Goal: Task Accomplishment & Management: Manage account settings

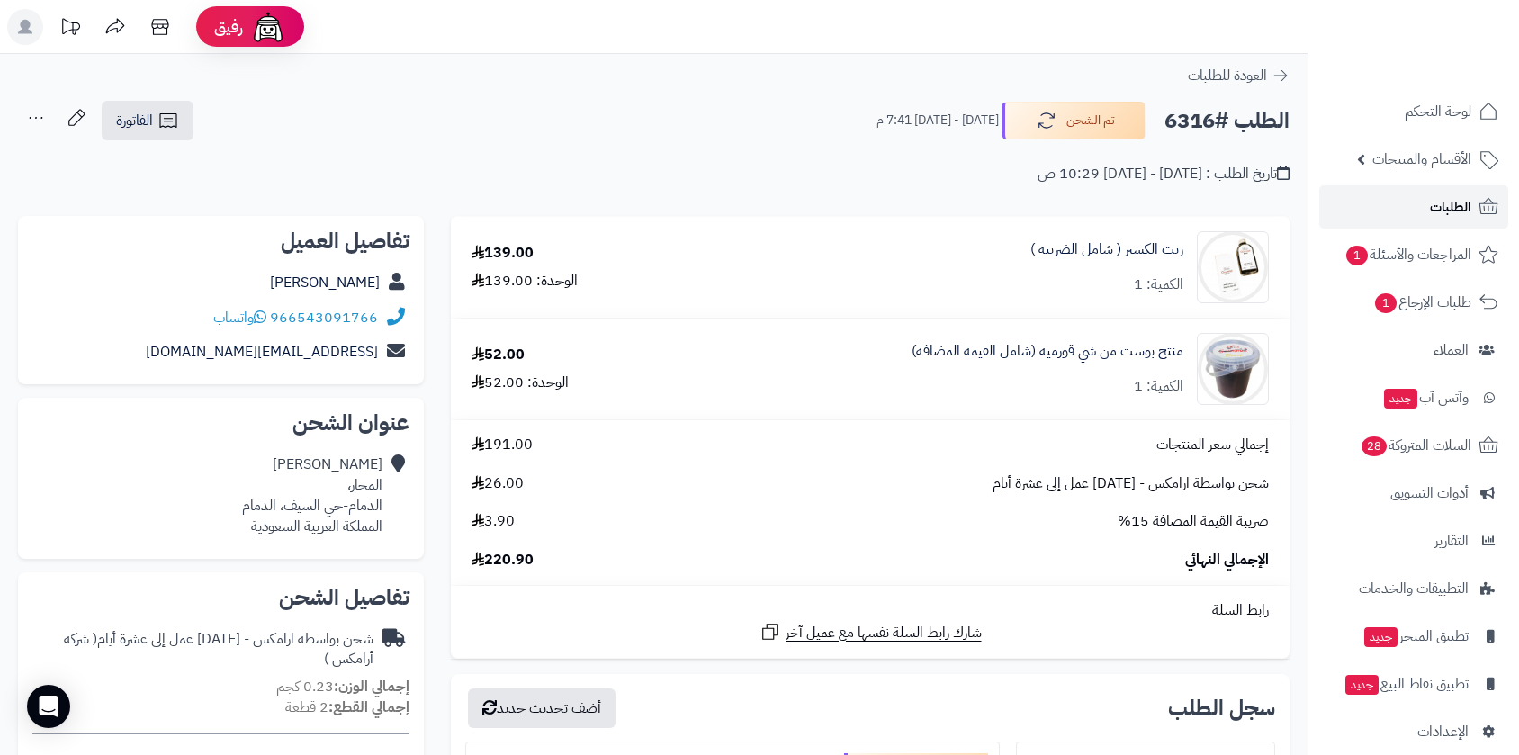
click at [1454, 200] on span "الطلبات" at bounding box center [1450, 206] width 41 height 25
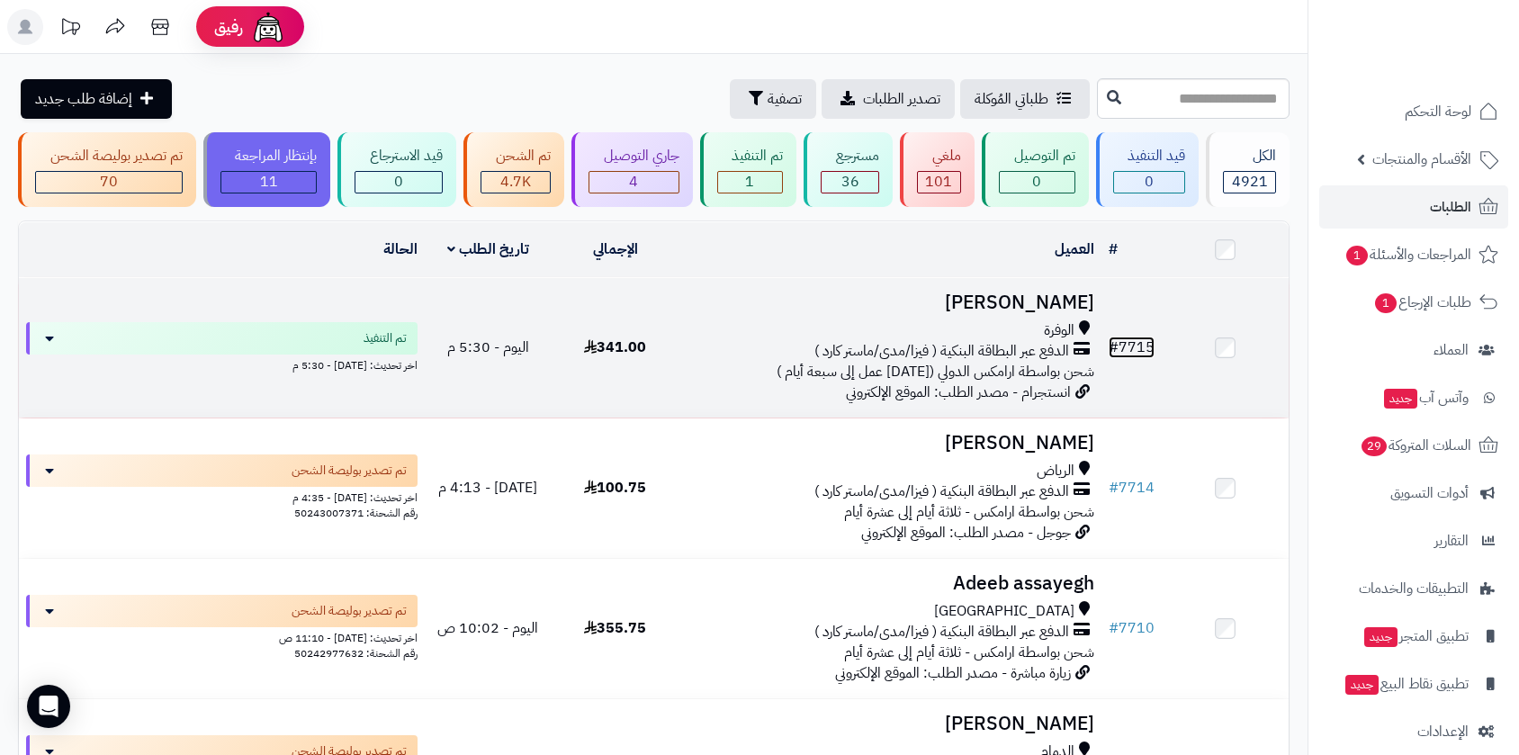
click at [1139, 348] on link "# 7715" at bounding box center [1132, 348] width 46 height 22
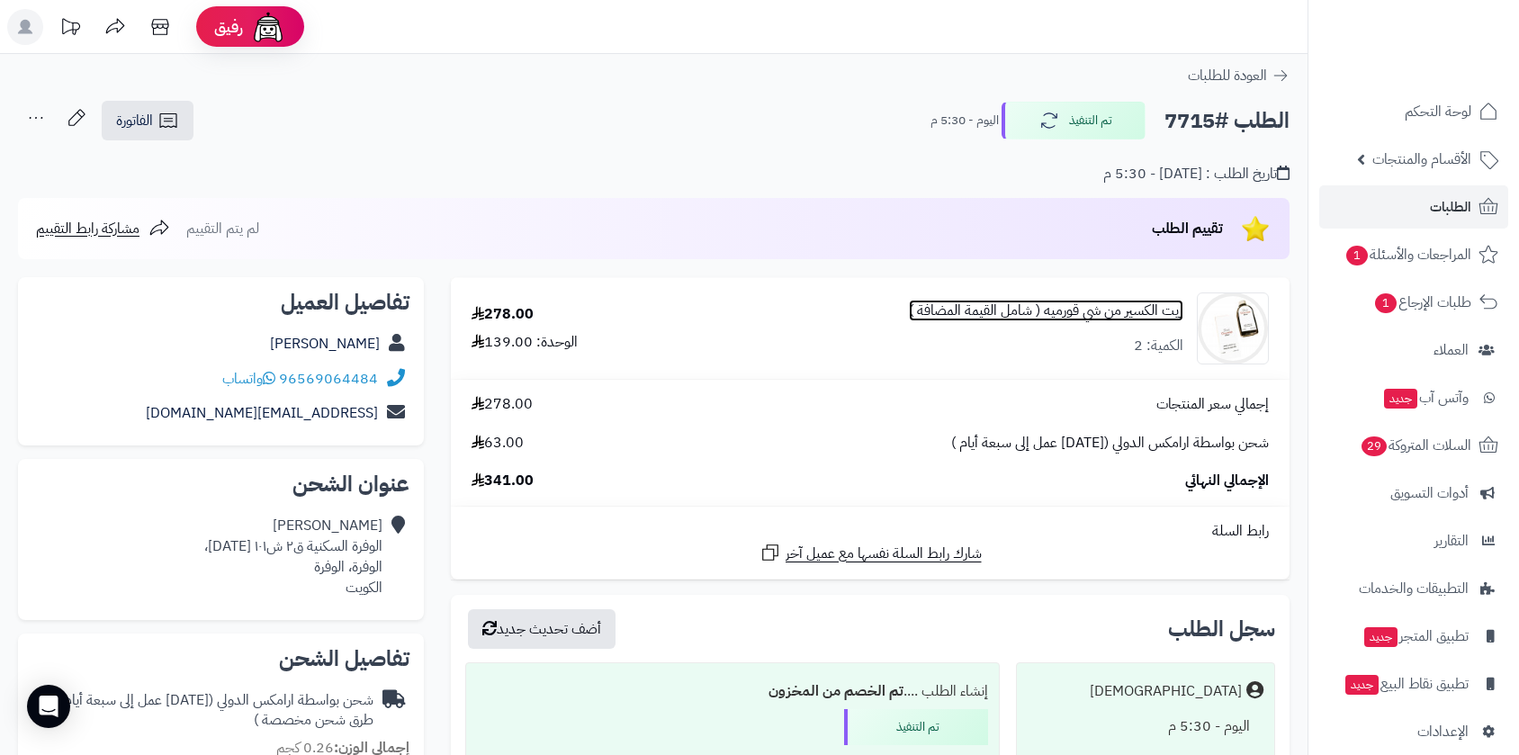
click at [1092, 318] on link "زيت الكسير من شي قورميه ( شامل القيمة المضافة )" at bounding box center [1046, 311] width 275 height 21
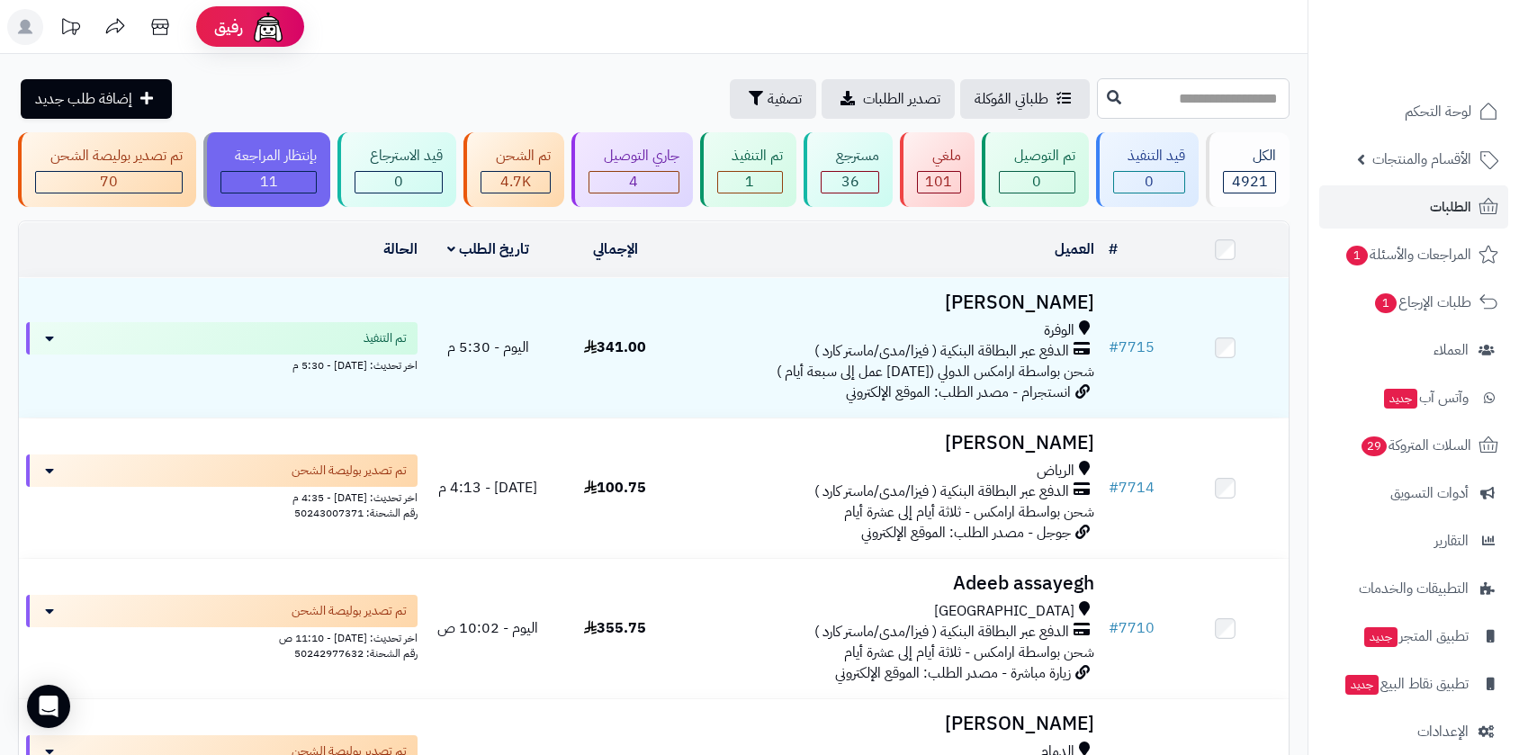
click at [1097, 97] on input "text" at bounding box center [1193, 98] width 193 height 41
type input "****"
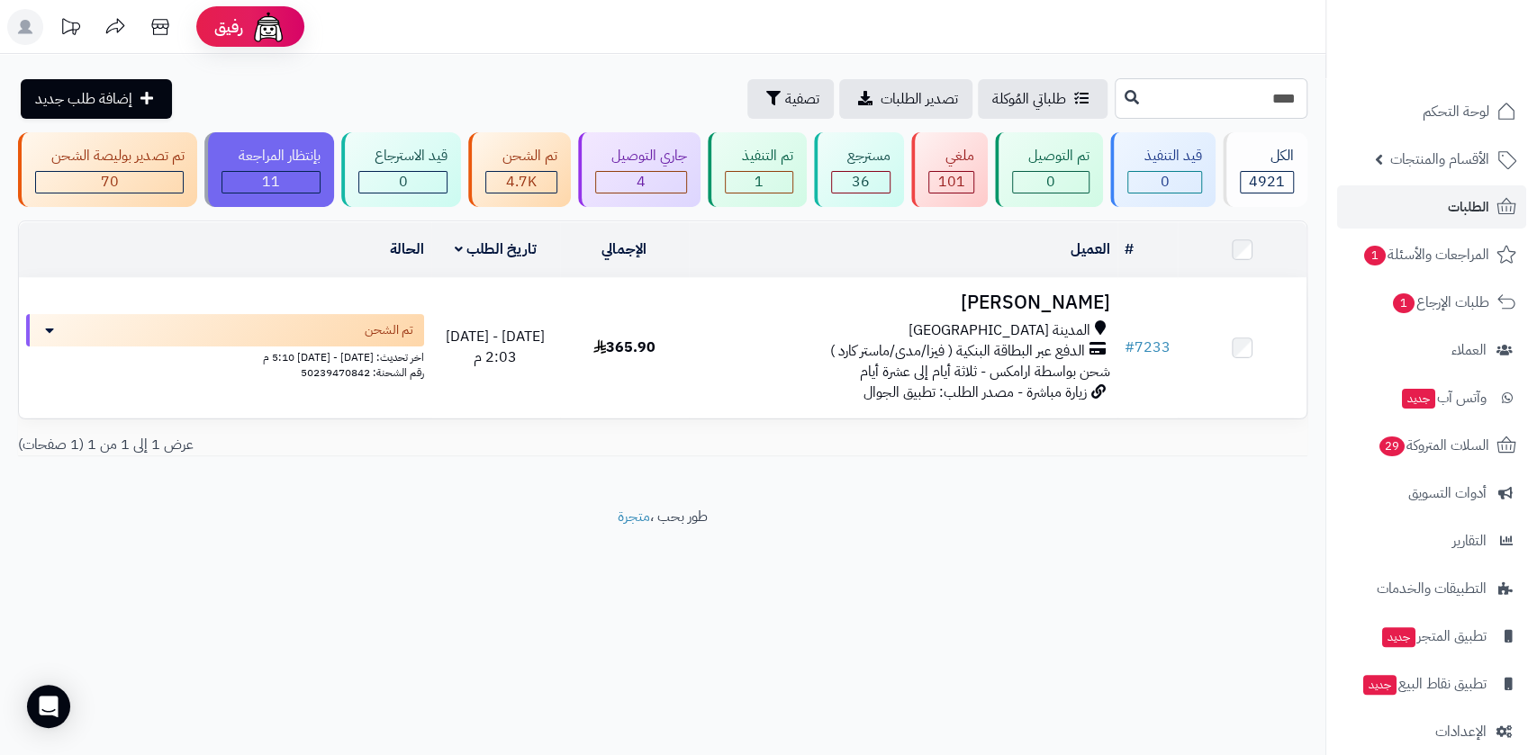
drag, startPoint x: 1267, startPoint y: 104, endPoint x: 1277, endPoint y: 101, distance: 10.5
click at [1277, 101] on input "****" at bounding box center [1210, 98] width 193 height 41
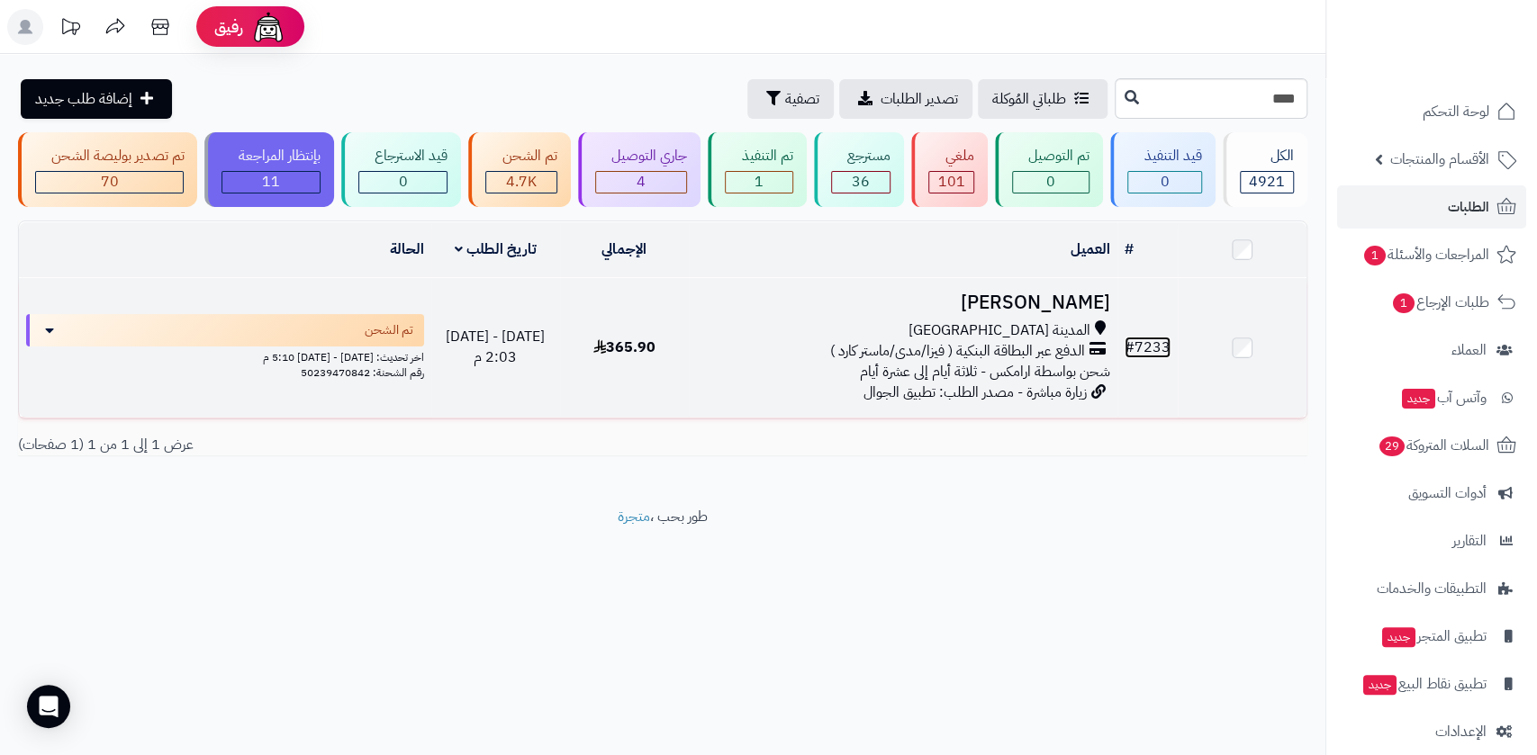
click at [1150, 351] on link "# 7233" at bounding box center [1147, 348] width 46 height 22
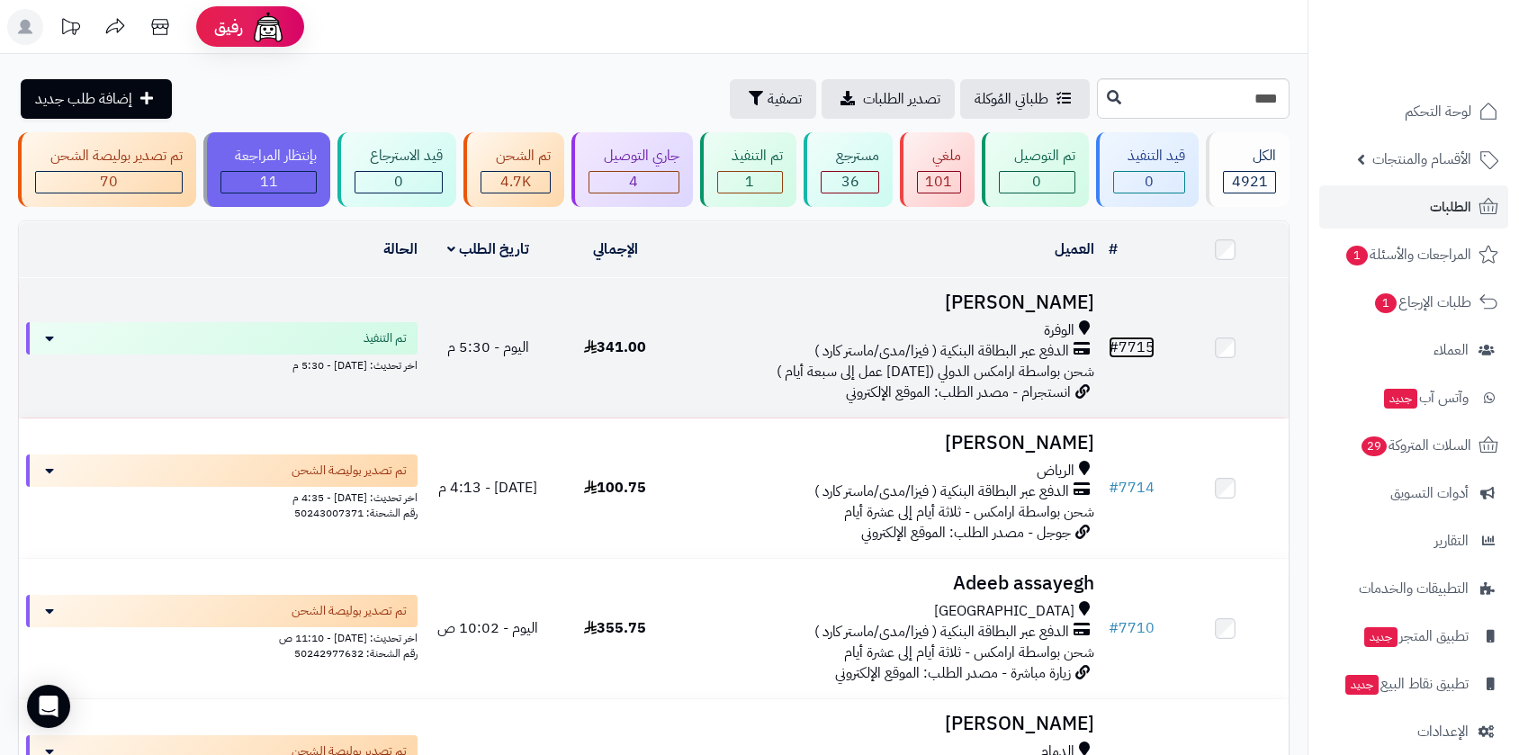
click at [1123, 344] on link "# 7715" at bounding box center [1132, 348] width 46 height 22
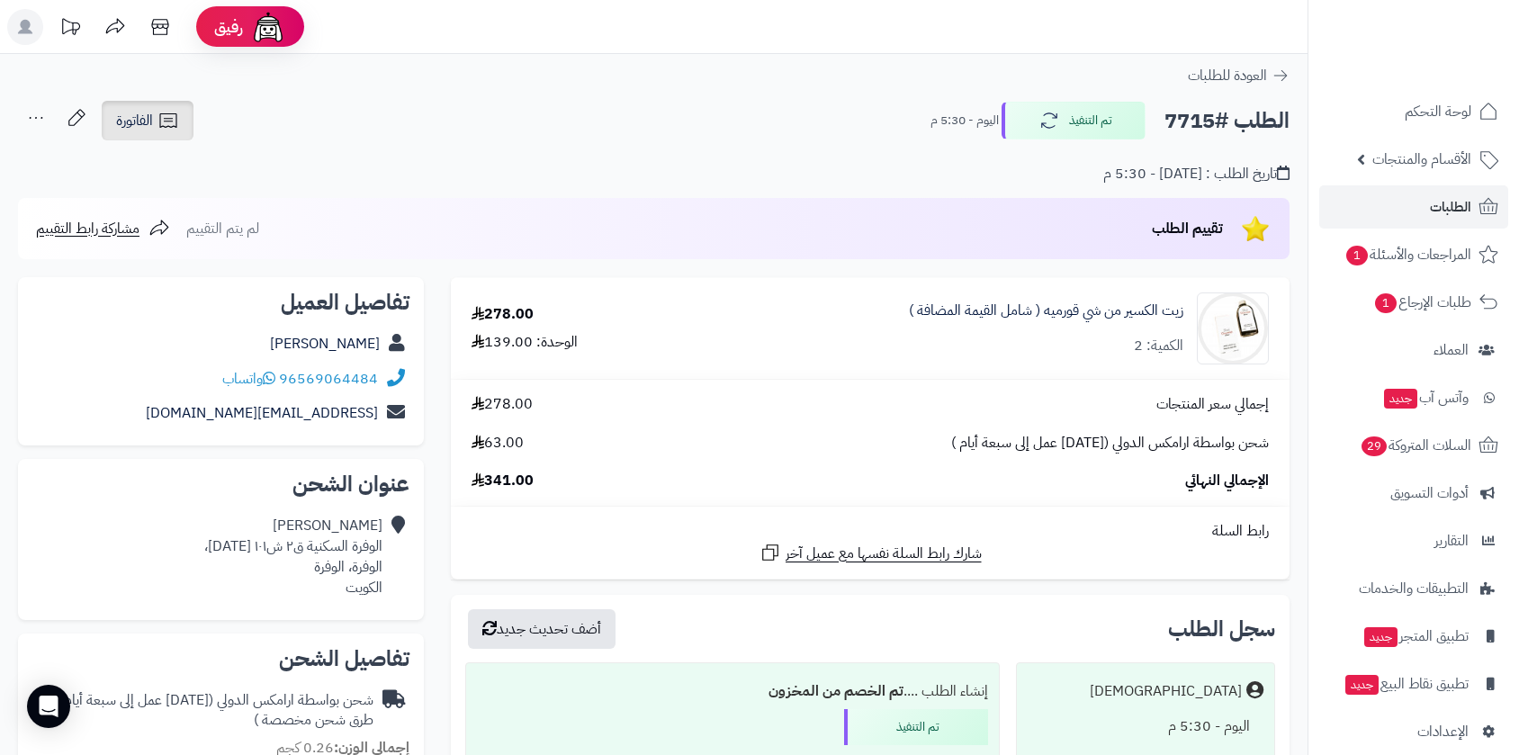
click at [135, 104] on link "الفاتورة" at bounding box center [148, 121] width 92 height 40
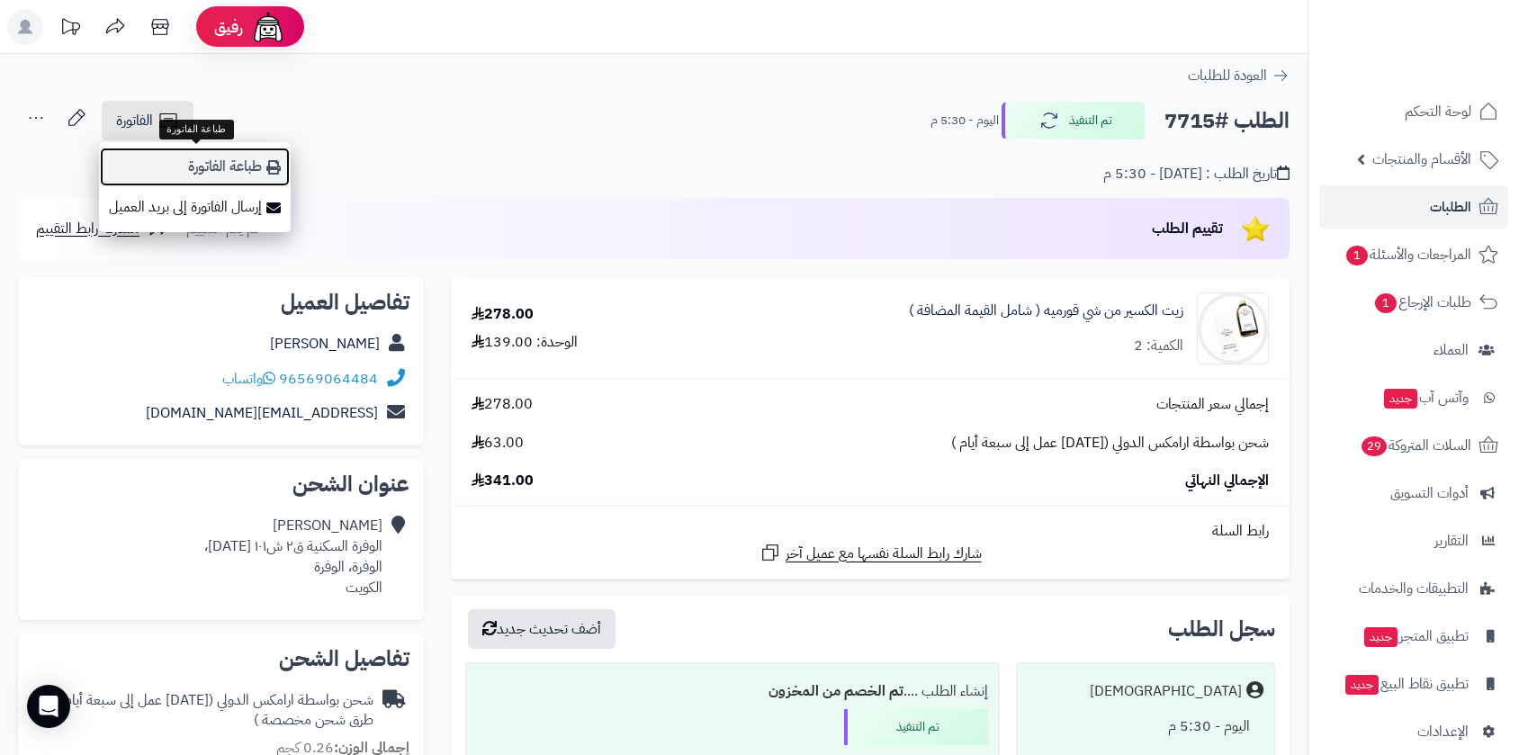
click at [195, 167] on link "طباعة الفاتورة" at bounding box center [195, 167] width 192 height 41
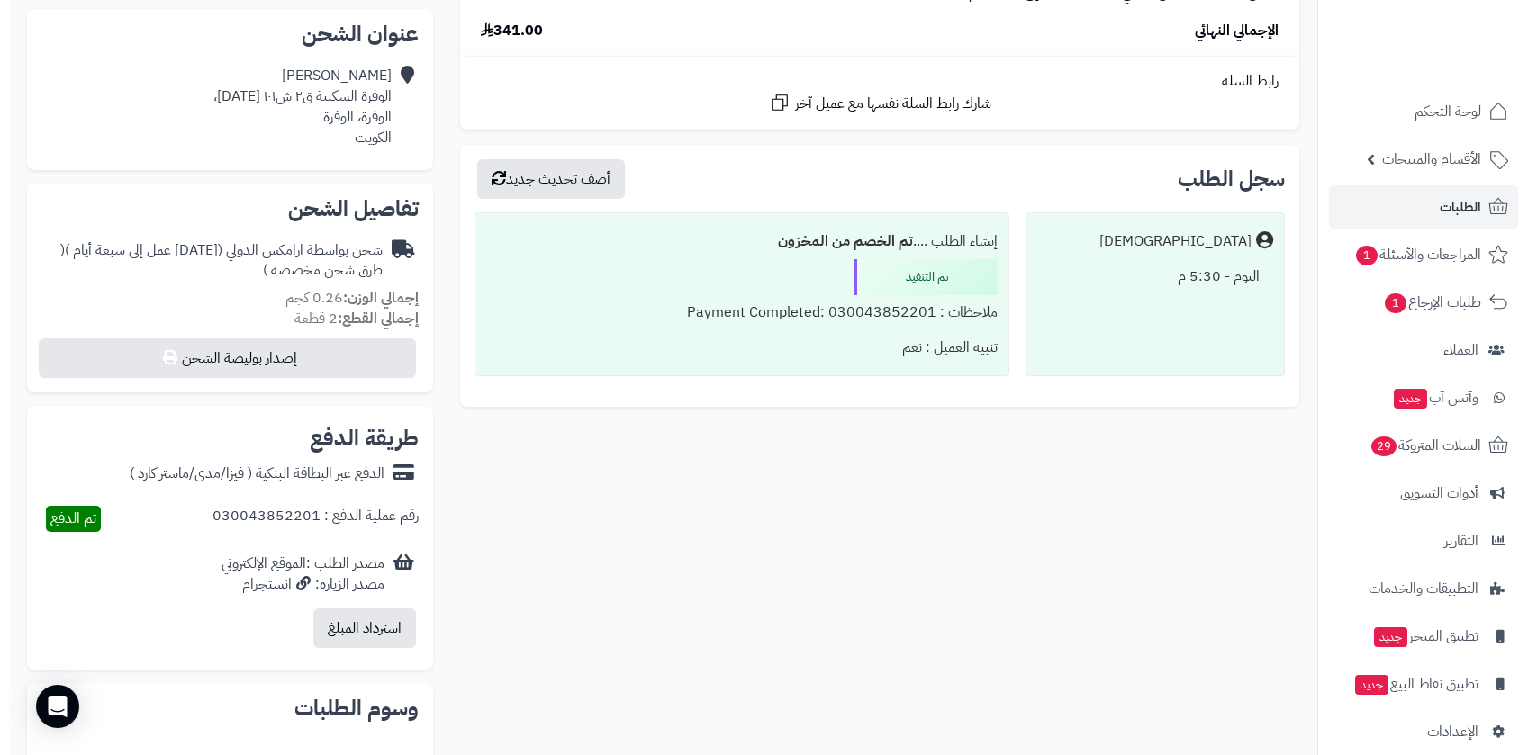
scroll to position [695, 0]
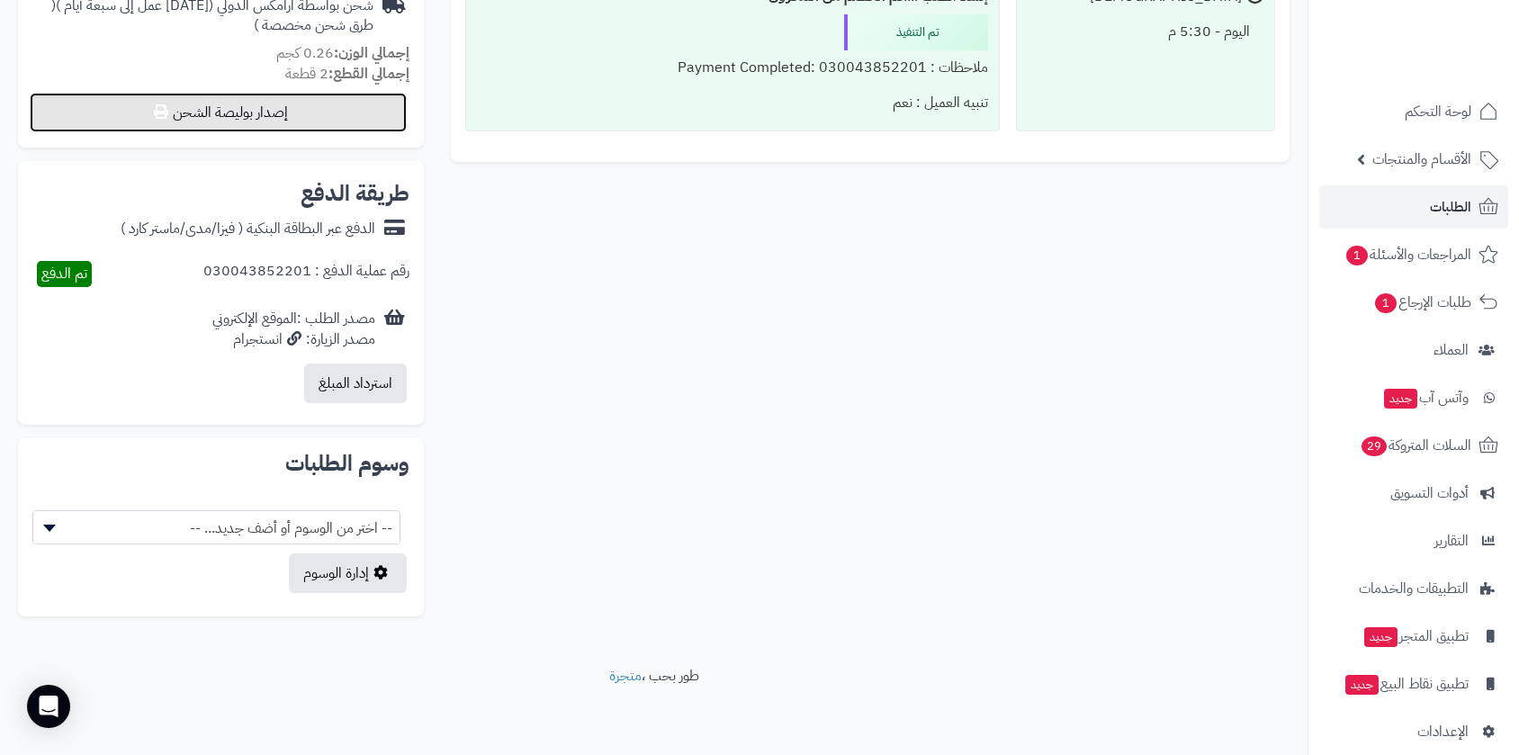
click at [306, 115] on button "إصدار بوليصة الشحن" at bounding box center [218, 113] width 377 height 40
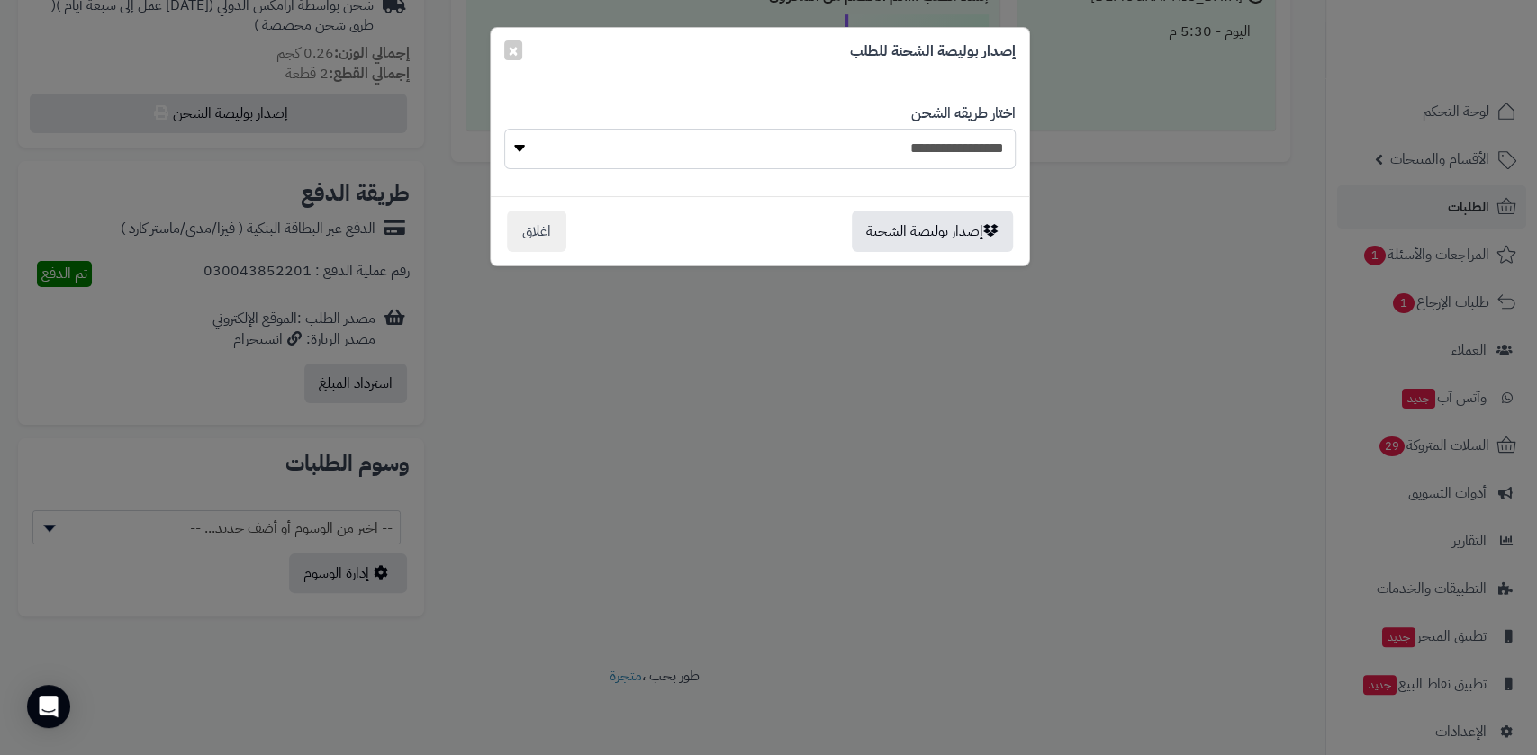
click at [815, 141] on select "**********" at bounding box center [759, 149] width 511 height 41
select select "******"
click at [504, 129] on select "**********" at bounding box center [759, 149] width 511 height 41
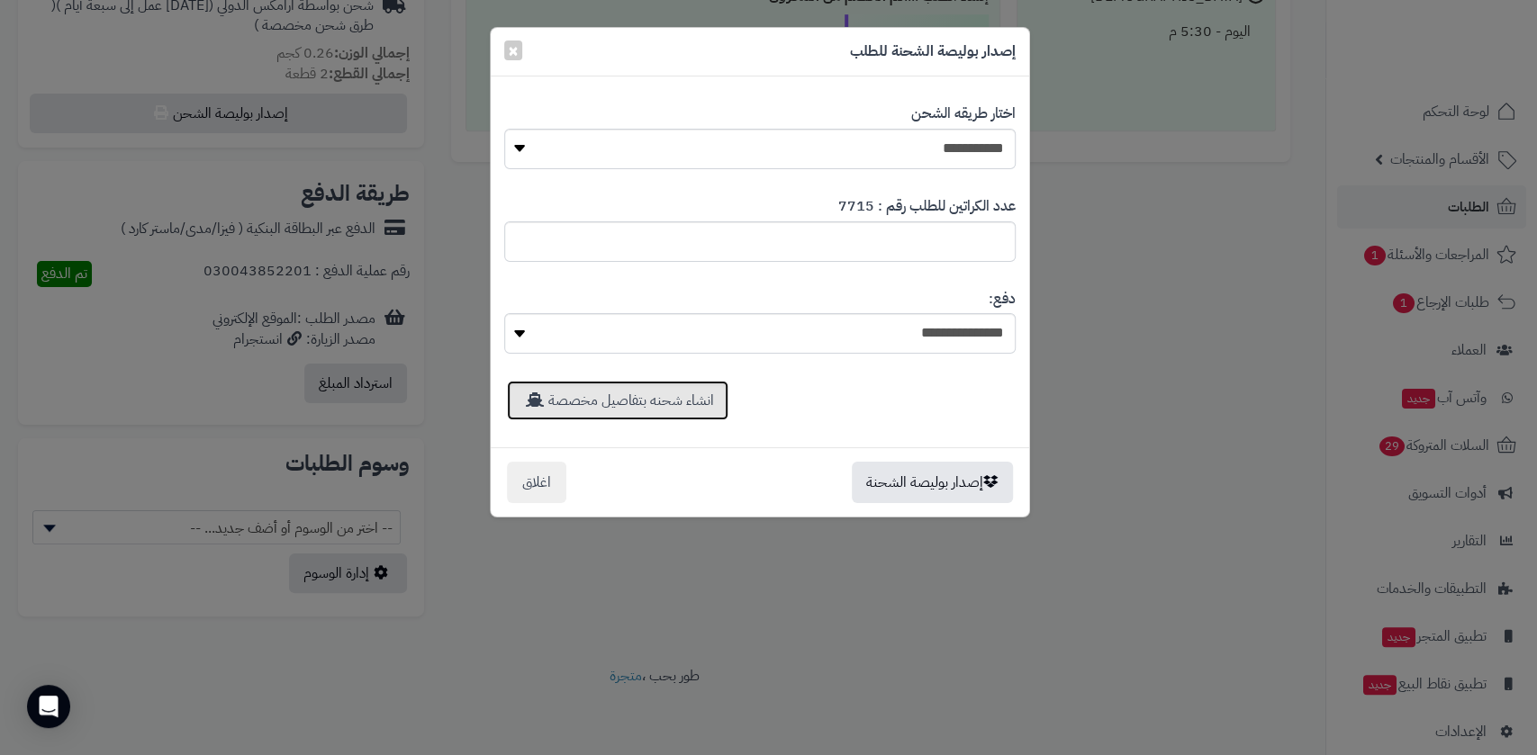
click at [633, 402] on link "انشاء شحنه بتفاصيل مخصصة" at bounding box center [617, 401] width 221 height 40
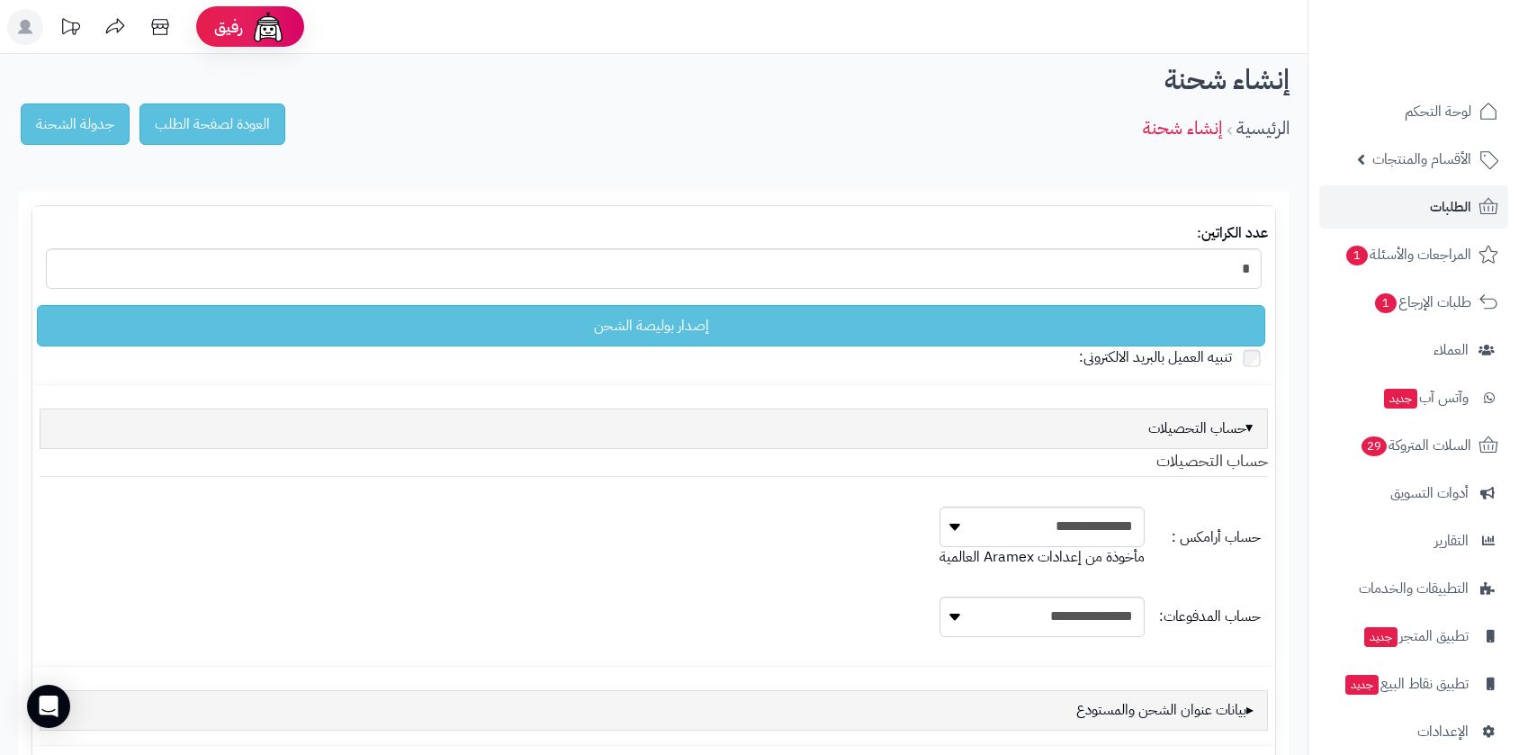
select select
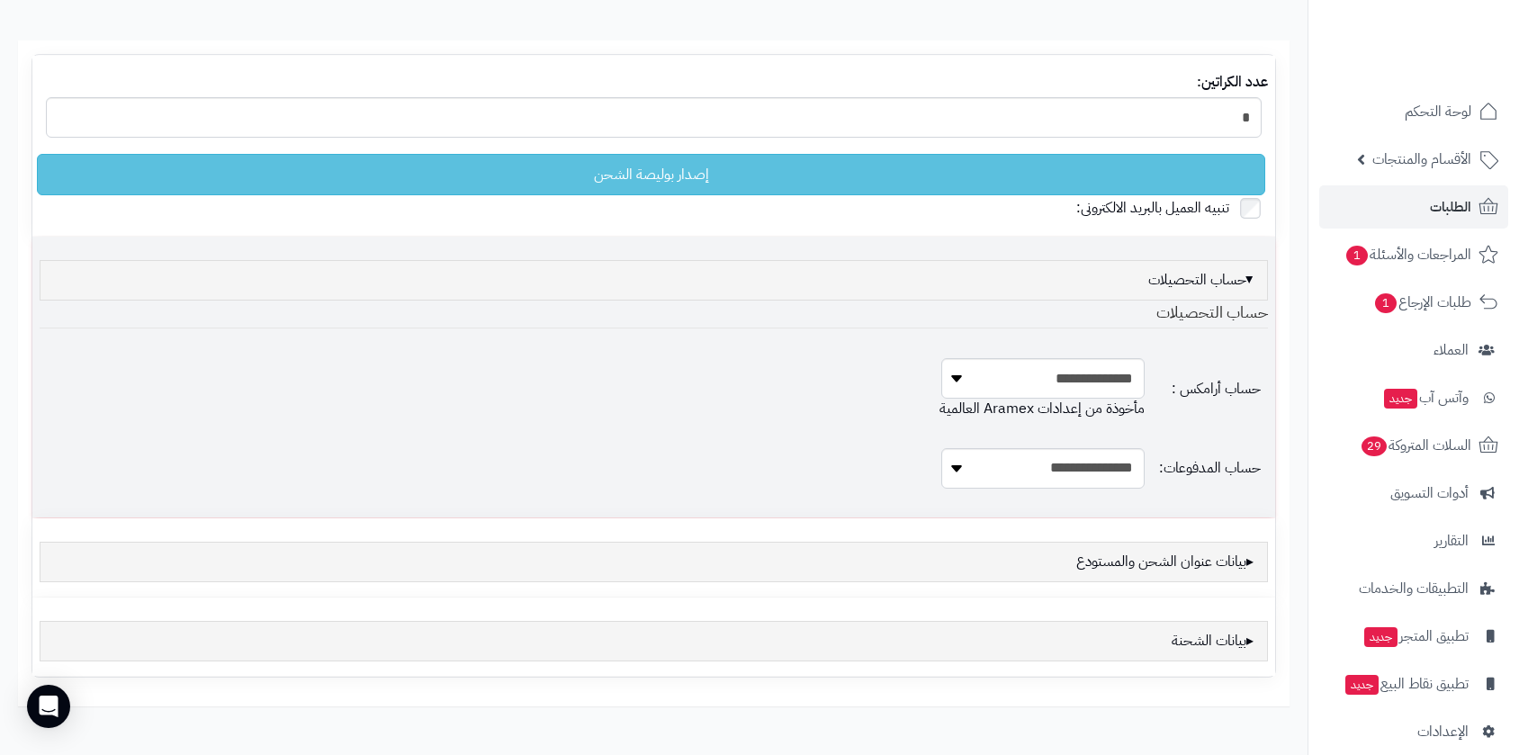
scroll to position [239, 0]
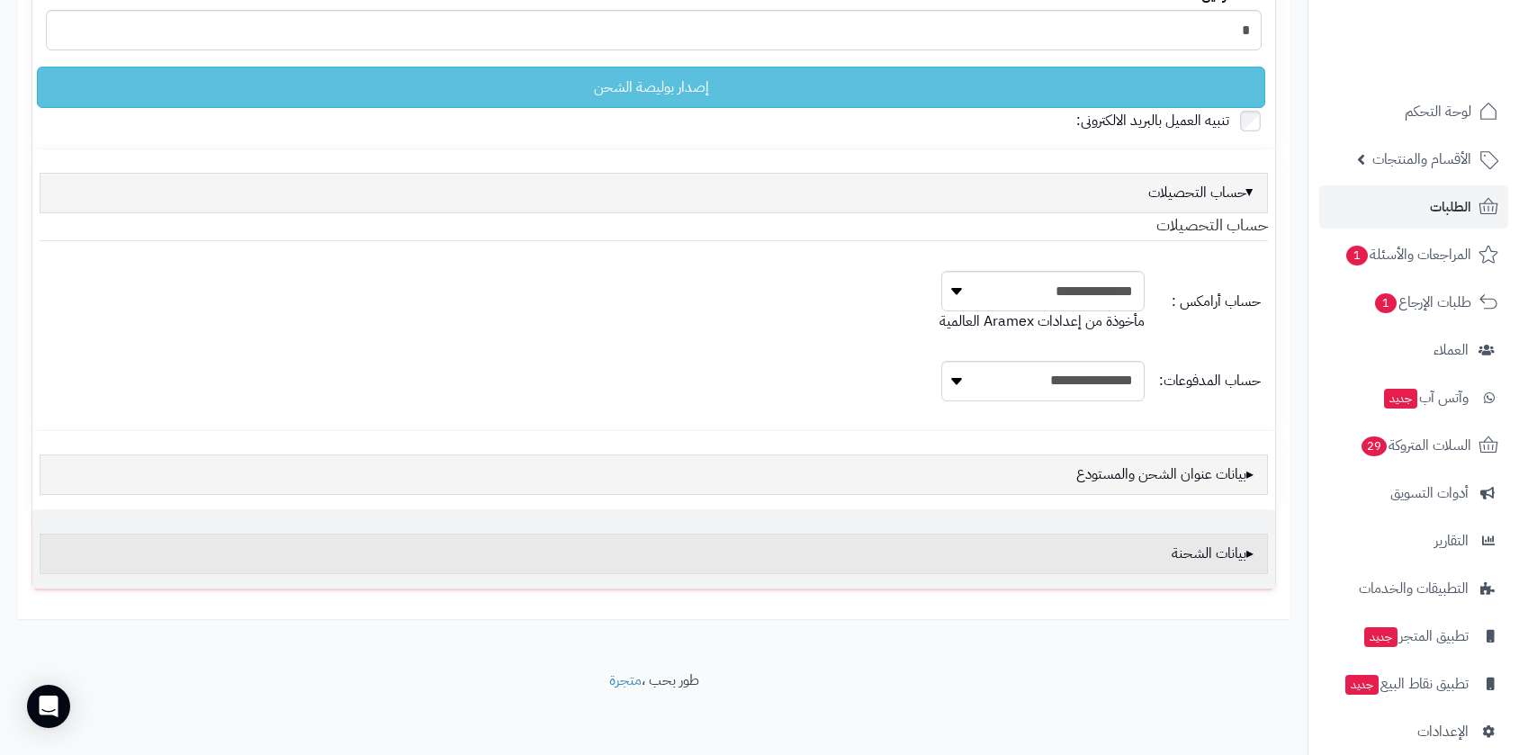
click at [1187, 552] on div "بيانات الشحنة" at bounding box center [654, 554] width 1229 height 41
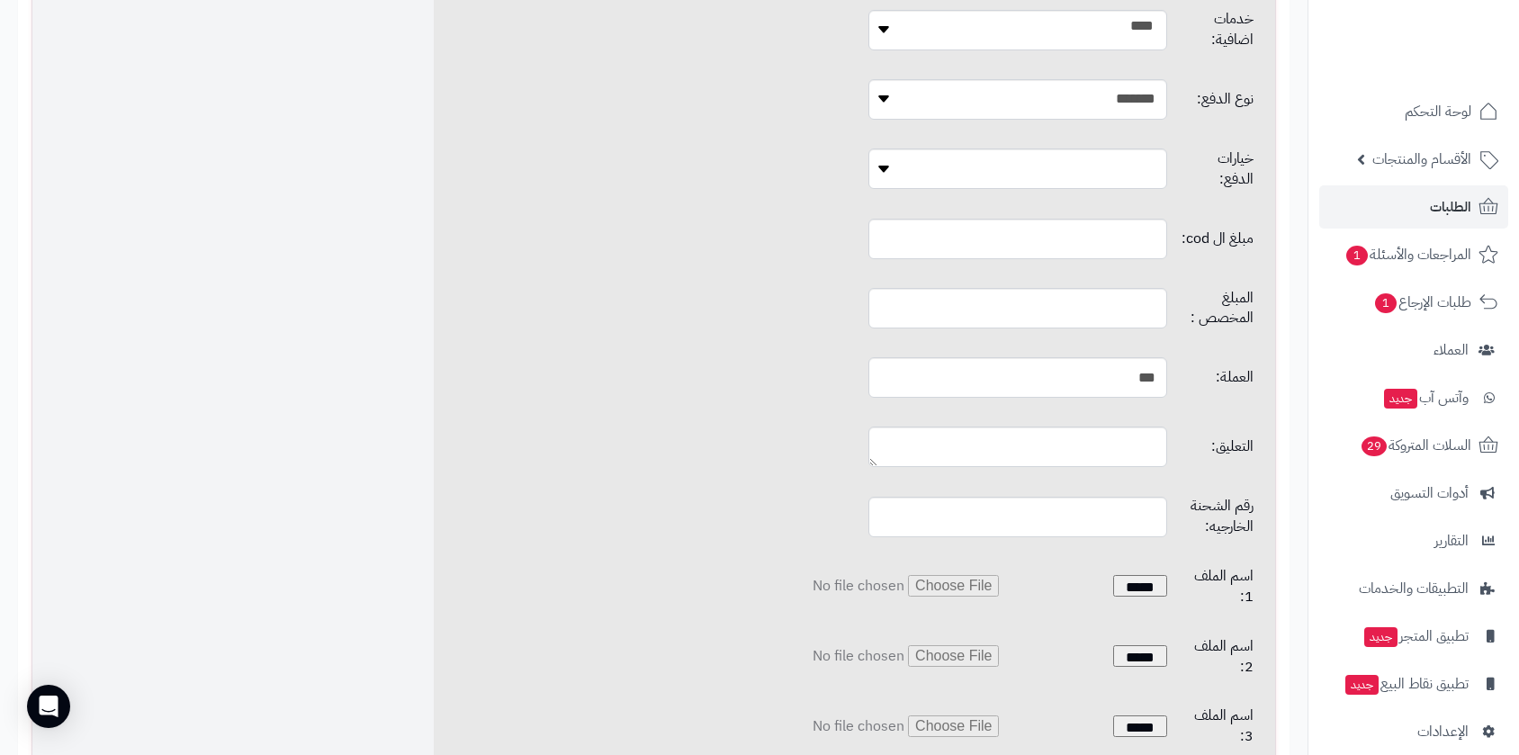
scroll to position [1007, 0]
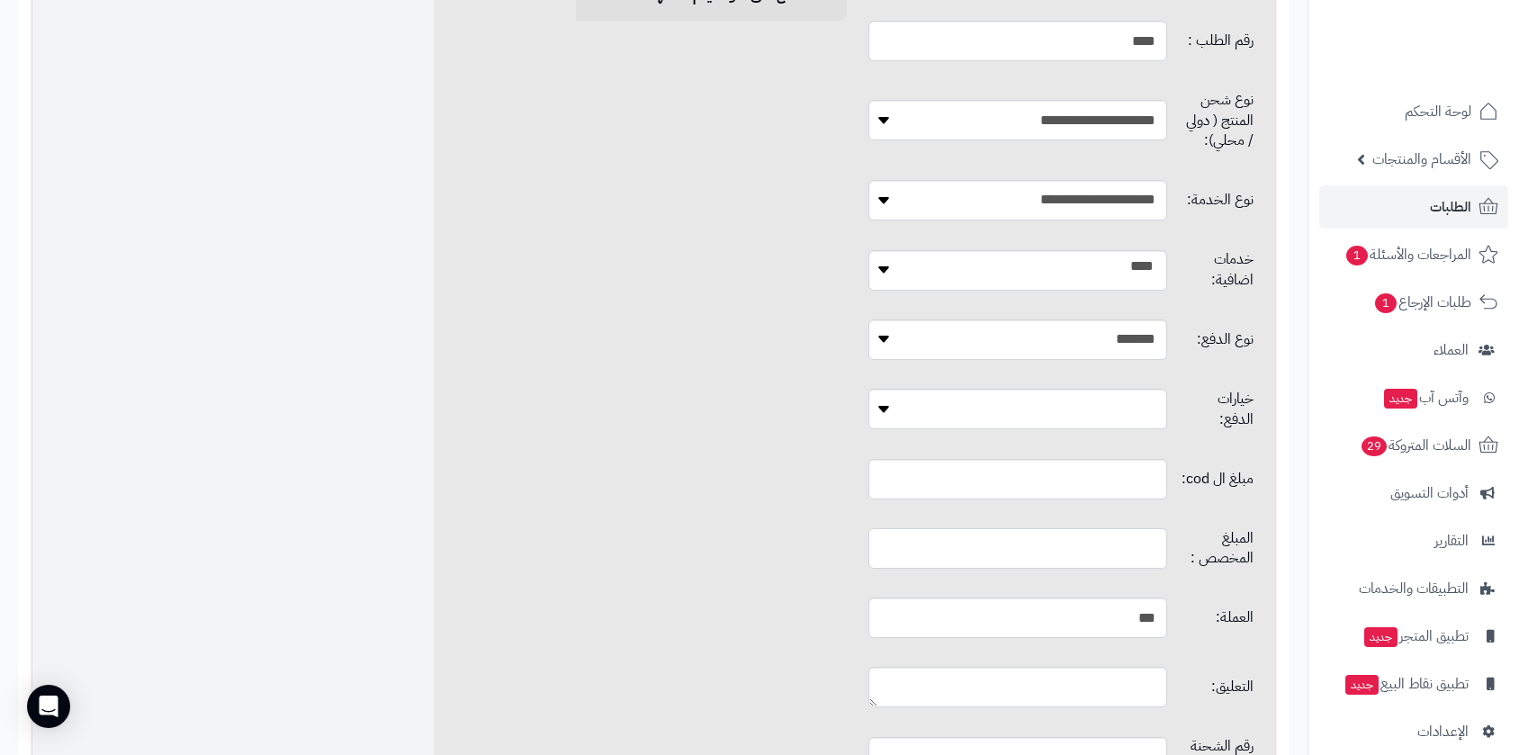
click at [1041, 528] on input "text" at bounding box center [1018, 548] width 298 height 41
type input "*"
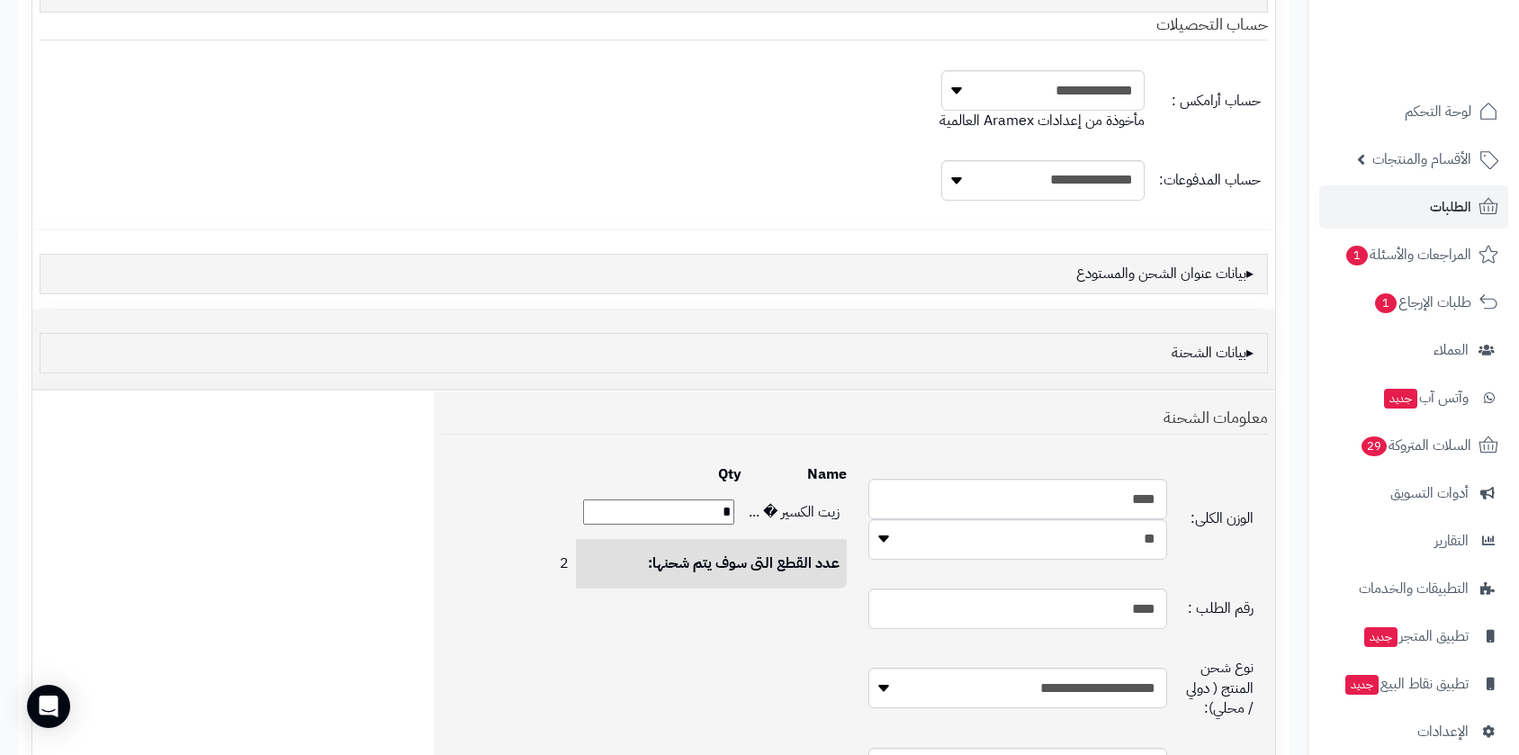
scroll to position [0, 0]
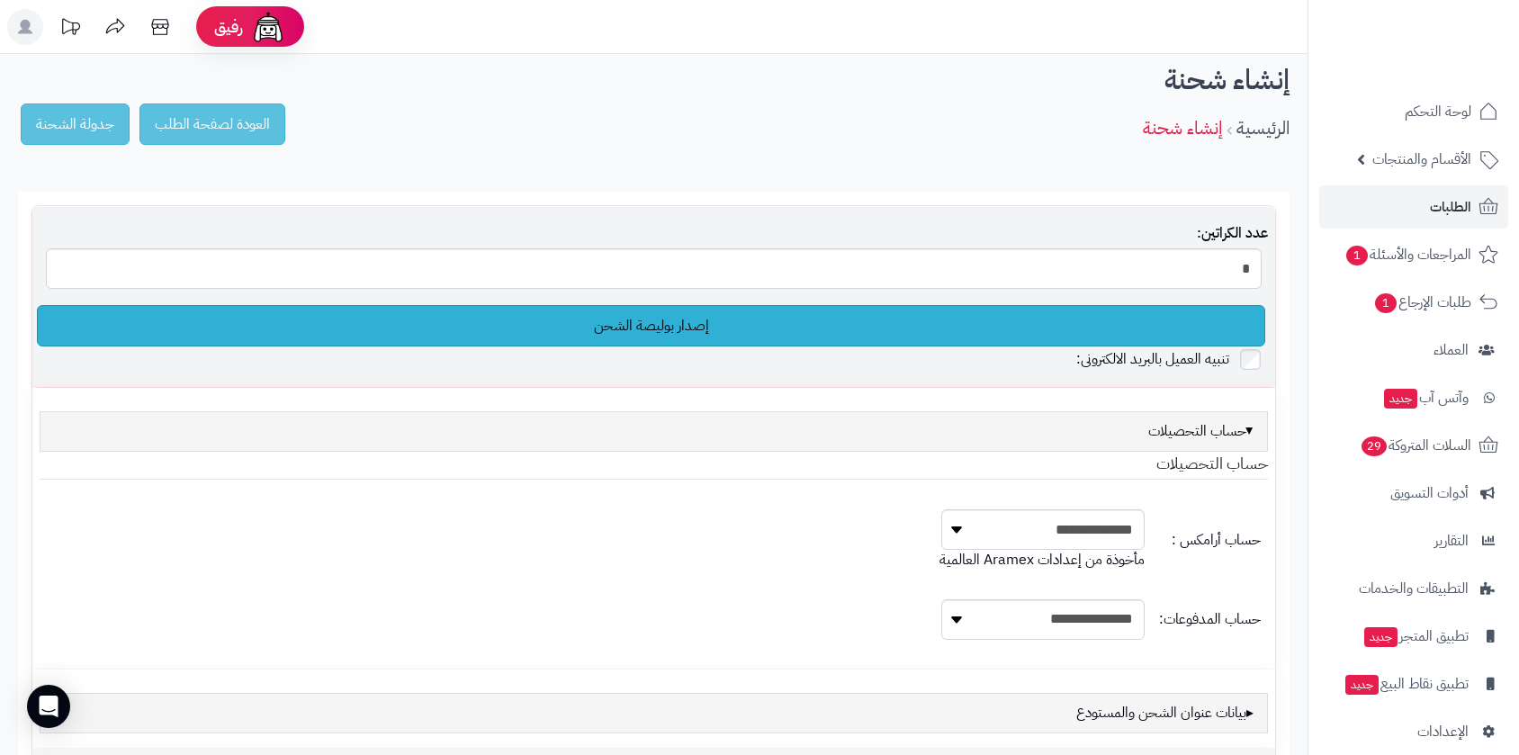
click at [556, 317] on link "إصدار بوليصة الشحن" at bounding box center [651, 325] width 1229 height 41
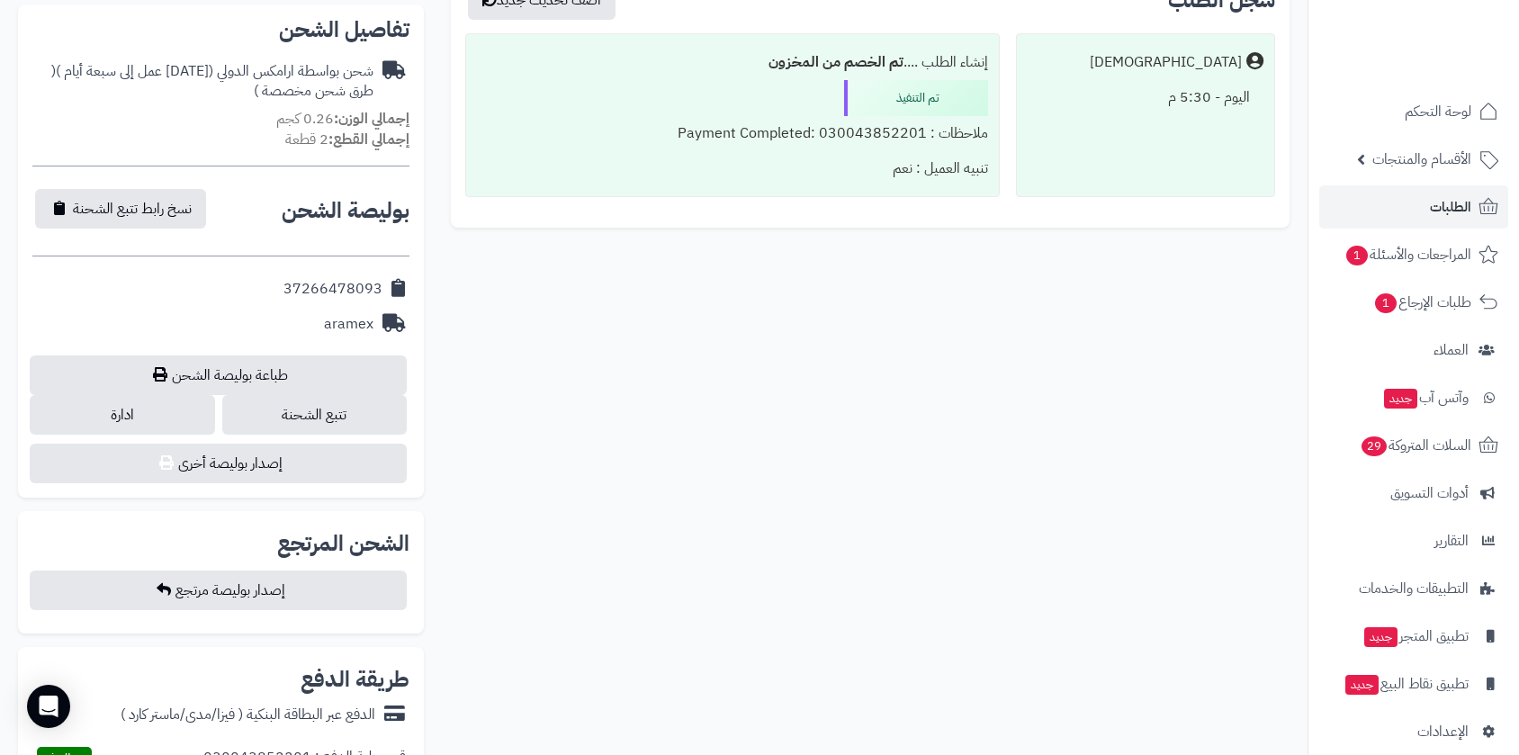
scroll to position [595, 0]
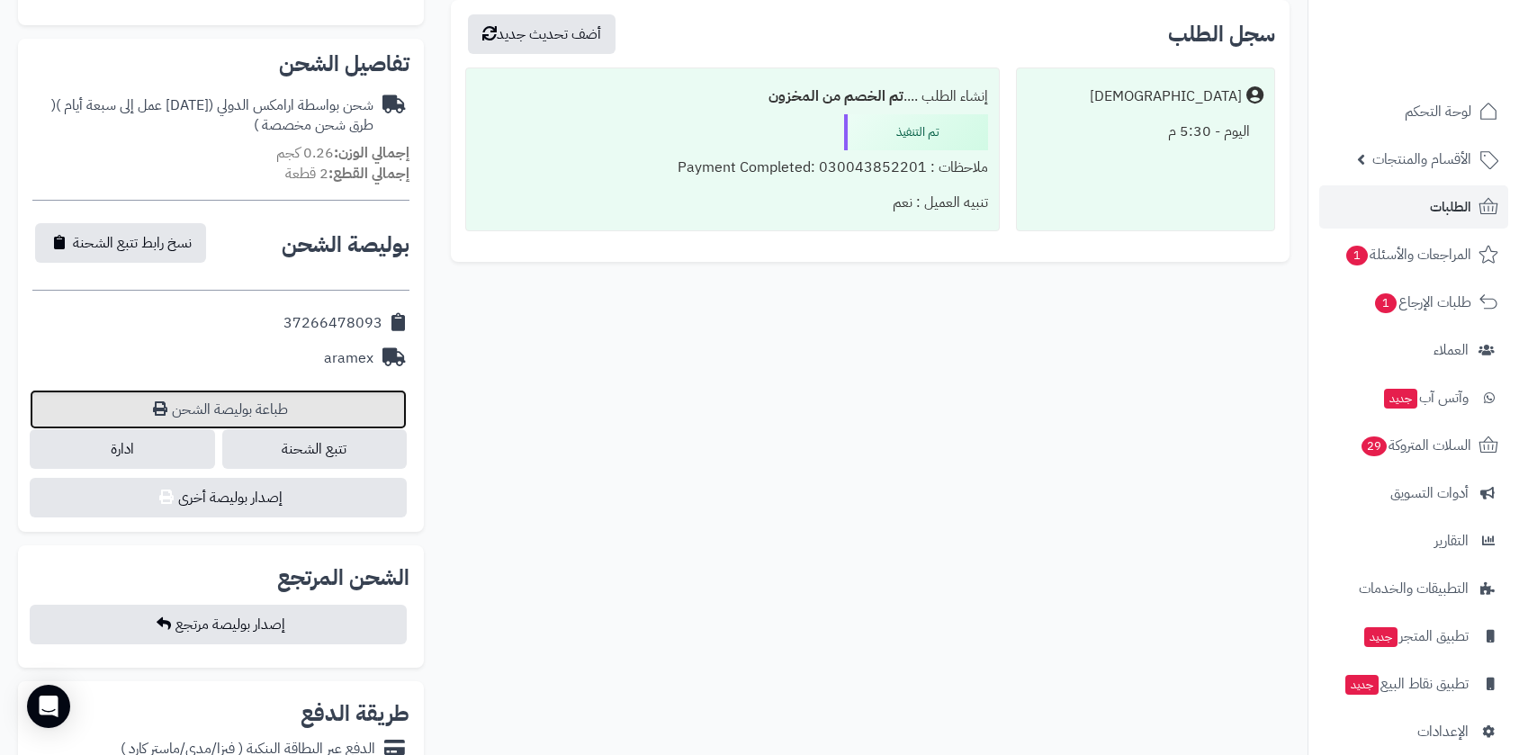
click at [267, 406] on link "طباعة بوليصة الشحن" at bounding box center [218, 410] width 377 height 40
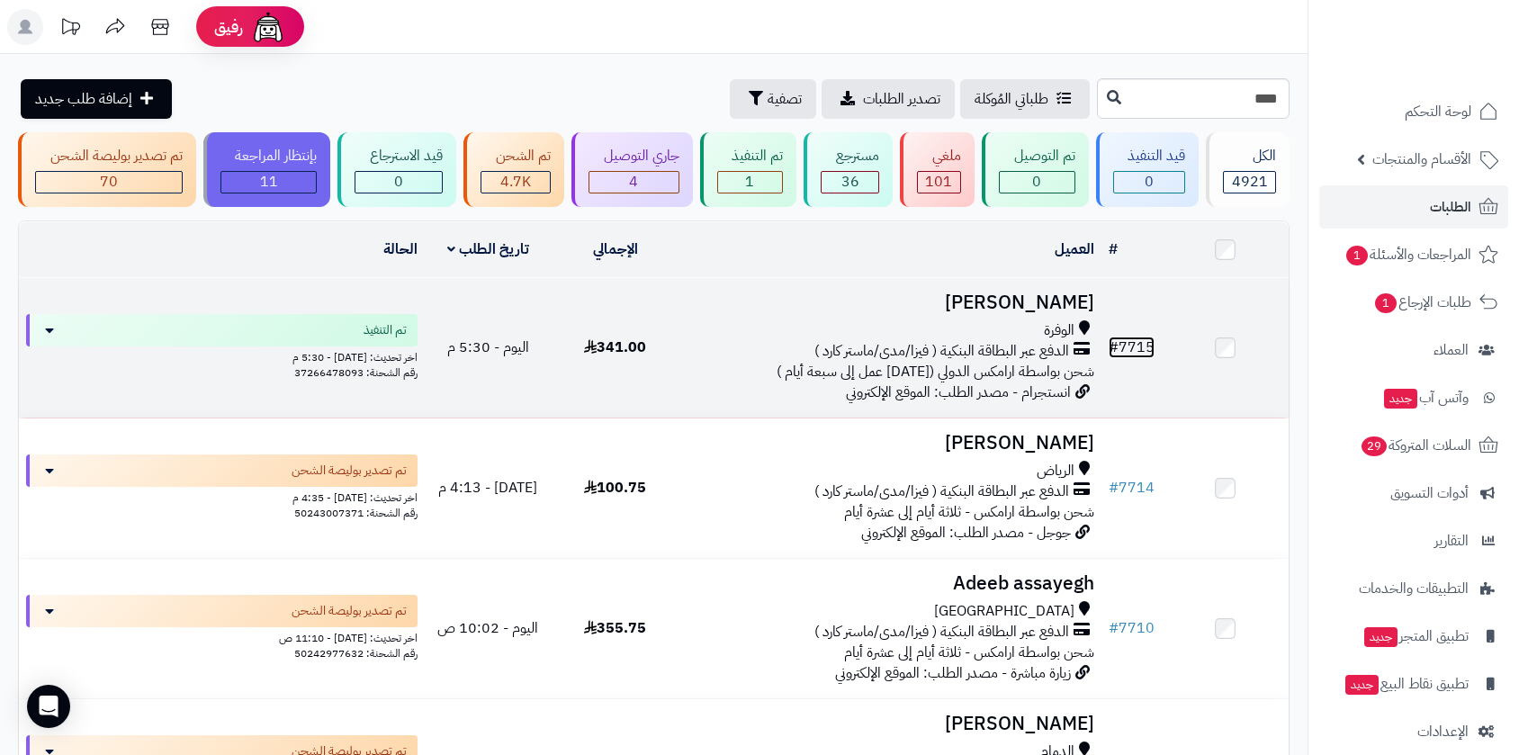
click at [1132, 348] on link "# 7715" at bounding box center [1132, 348] width 46 height 22
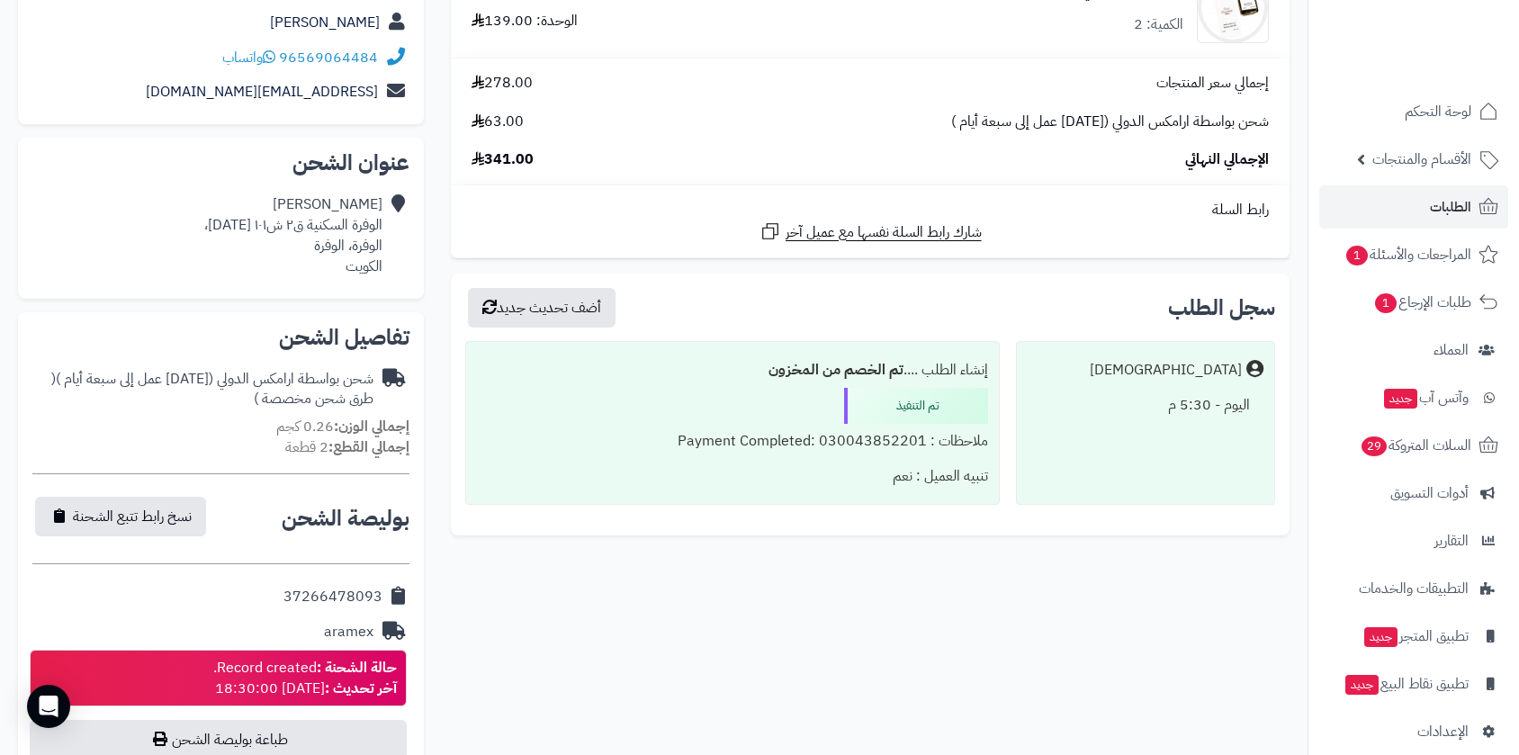
scroll to position [400, 0]
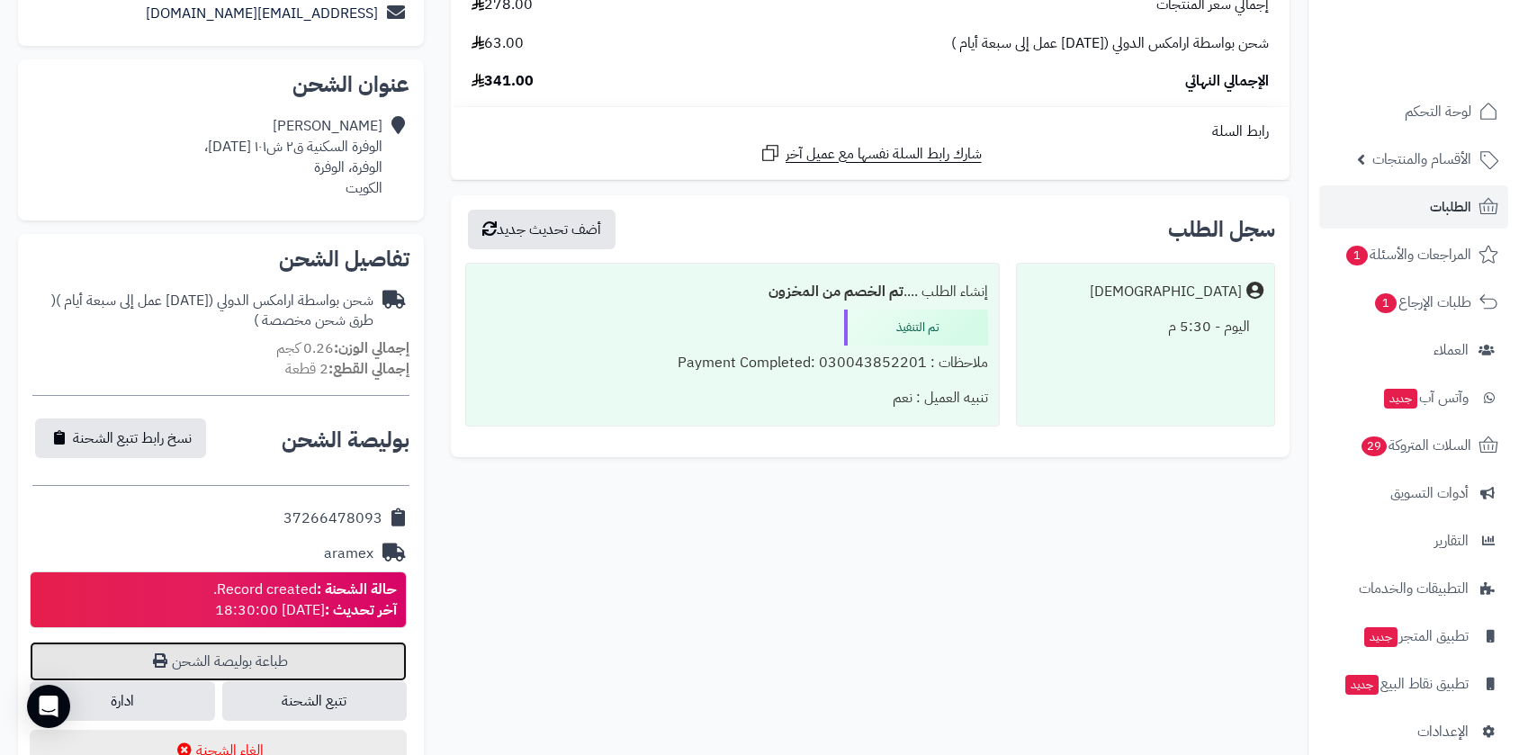
click at [277, 666] on link "طباعة بوليصة الشحن" at bounding box center [218, 662] width 377 height 40
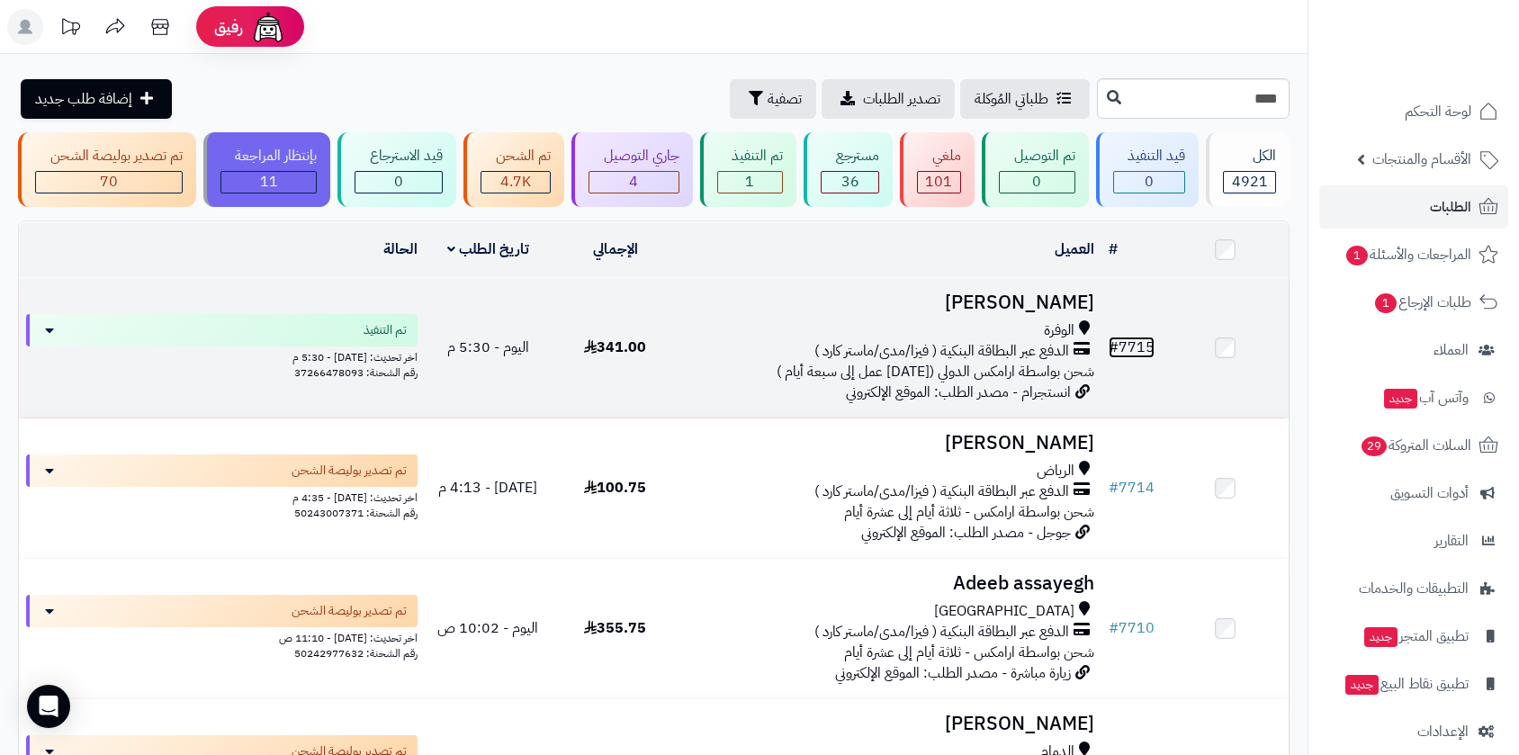
click at [1133, 340] on link "# 7715" at bounding box center [1132, 348] width 46 height 22
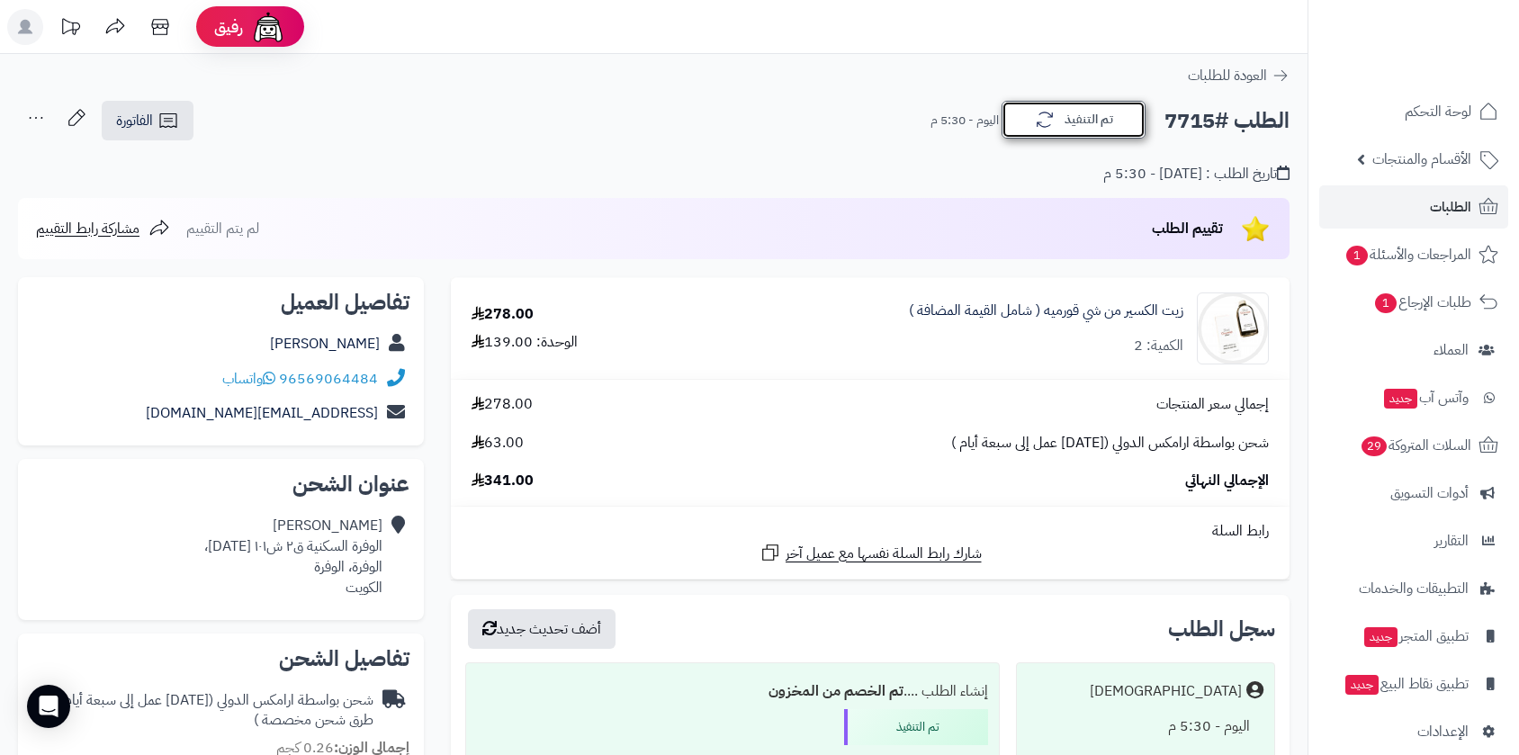
click at [1055, 120] on icon "button" at bounding box center [1045, 120] width 22 height 22
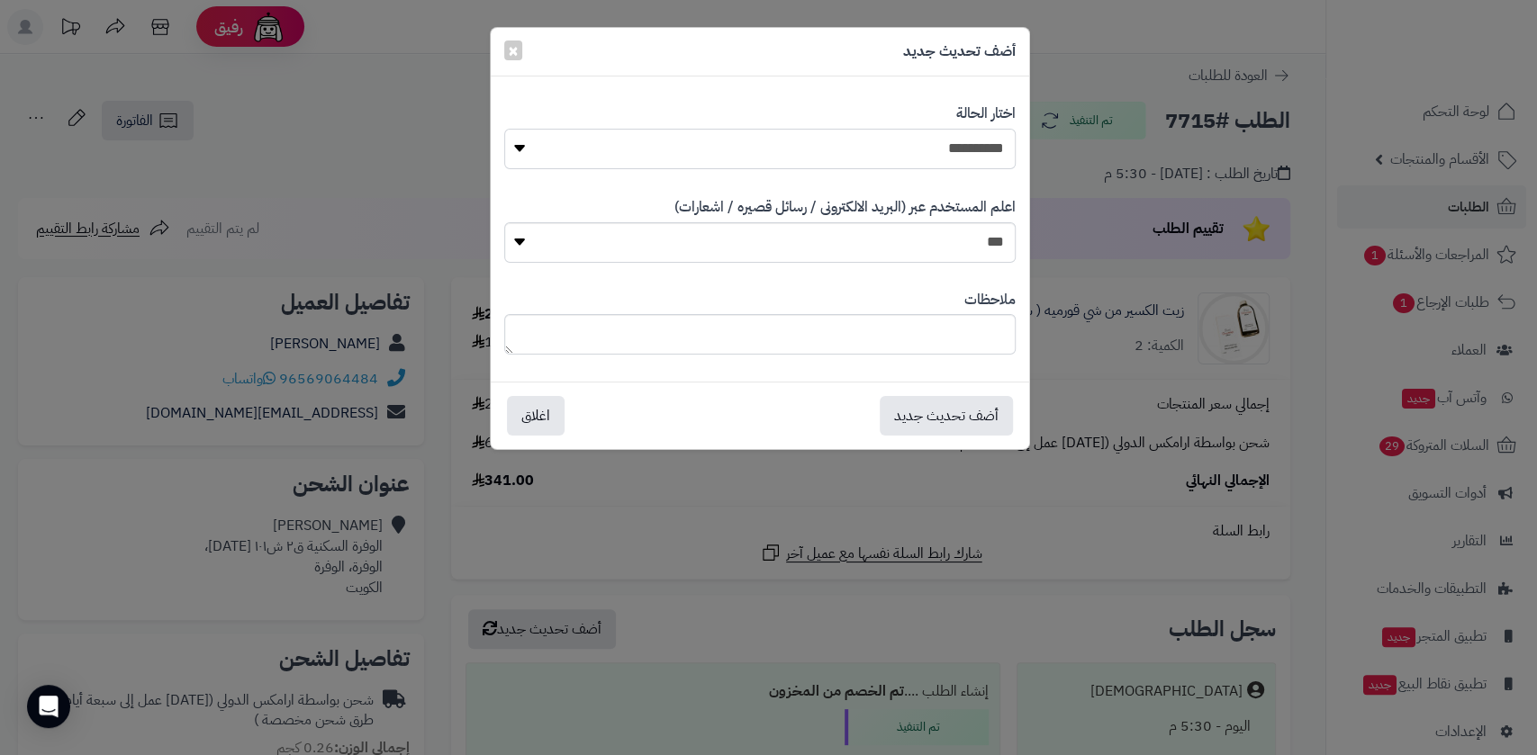
click at [941, 153] on select "**********" at bounding box center [759, 149] width 511 height 41
select select "**"
click at [504, 129] on select "**********" at bounding box center [759, 149] width 511 height 41
click at [924, 419] on button "أضف تحديث جديد" at bounding box center [945, 415] width 133 height 40
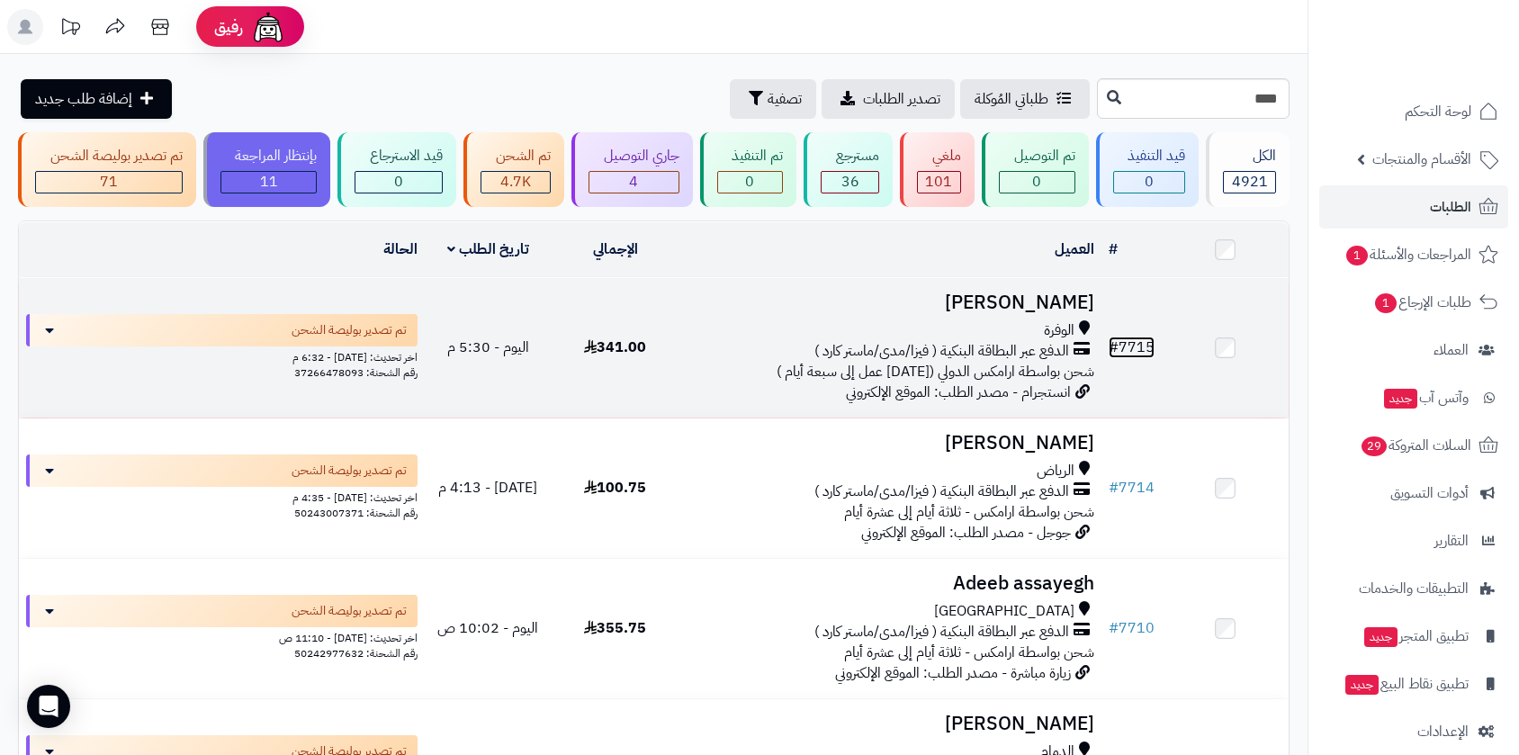
click at [1131, 354] on link "# 7715" at bounding box center [1132, 348] width 46 height 22
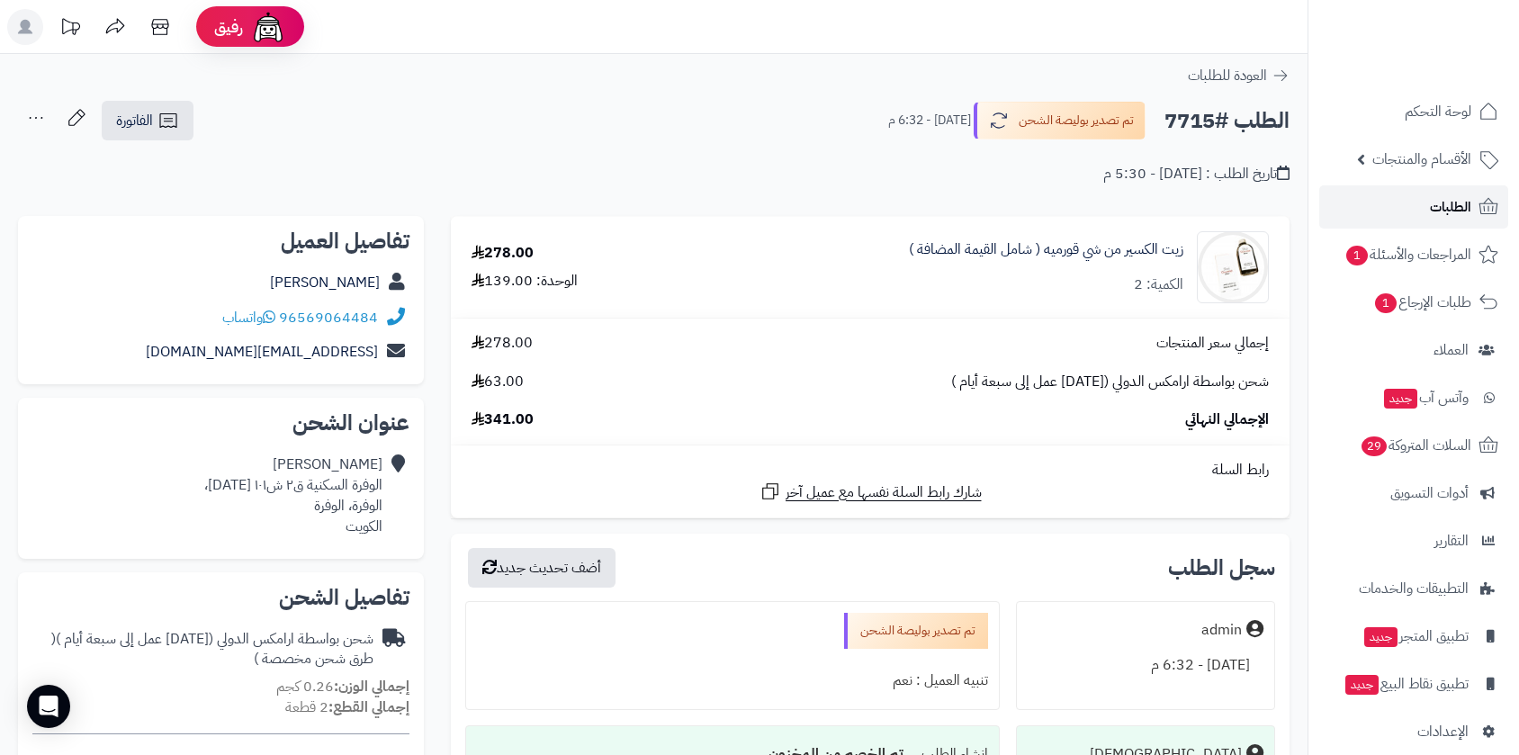
click at [1455, 203] on span "الطلبات" at bounding box center [1450, 206] width 41 height 25
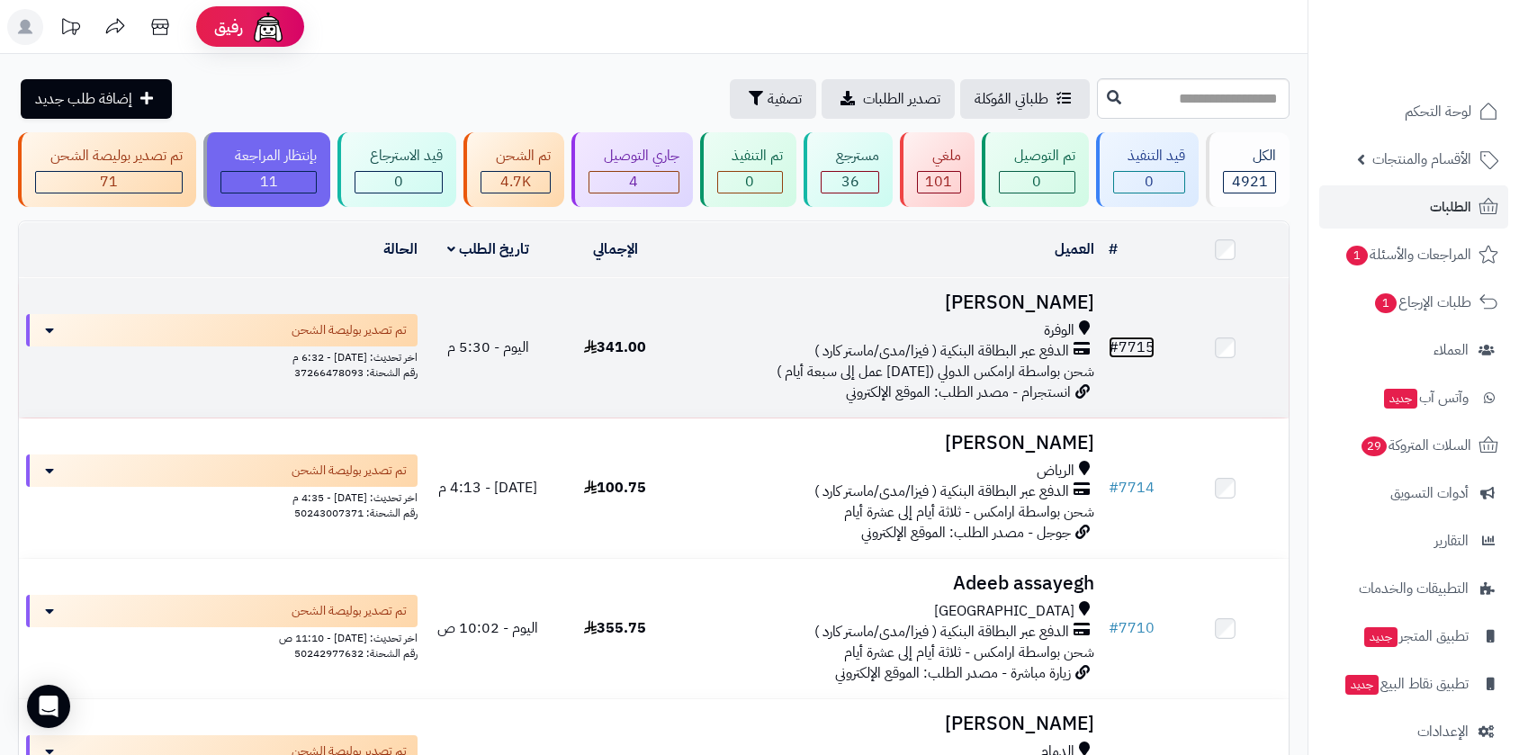
click at [1132, 347] on link "# 7715" at bounding box center [1132, 348] width 46 height 22
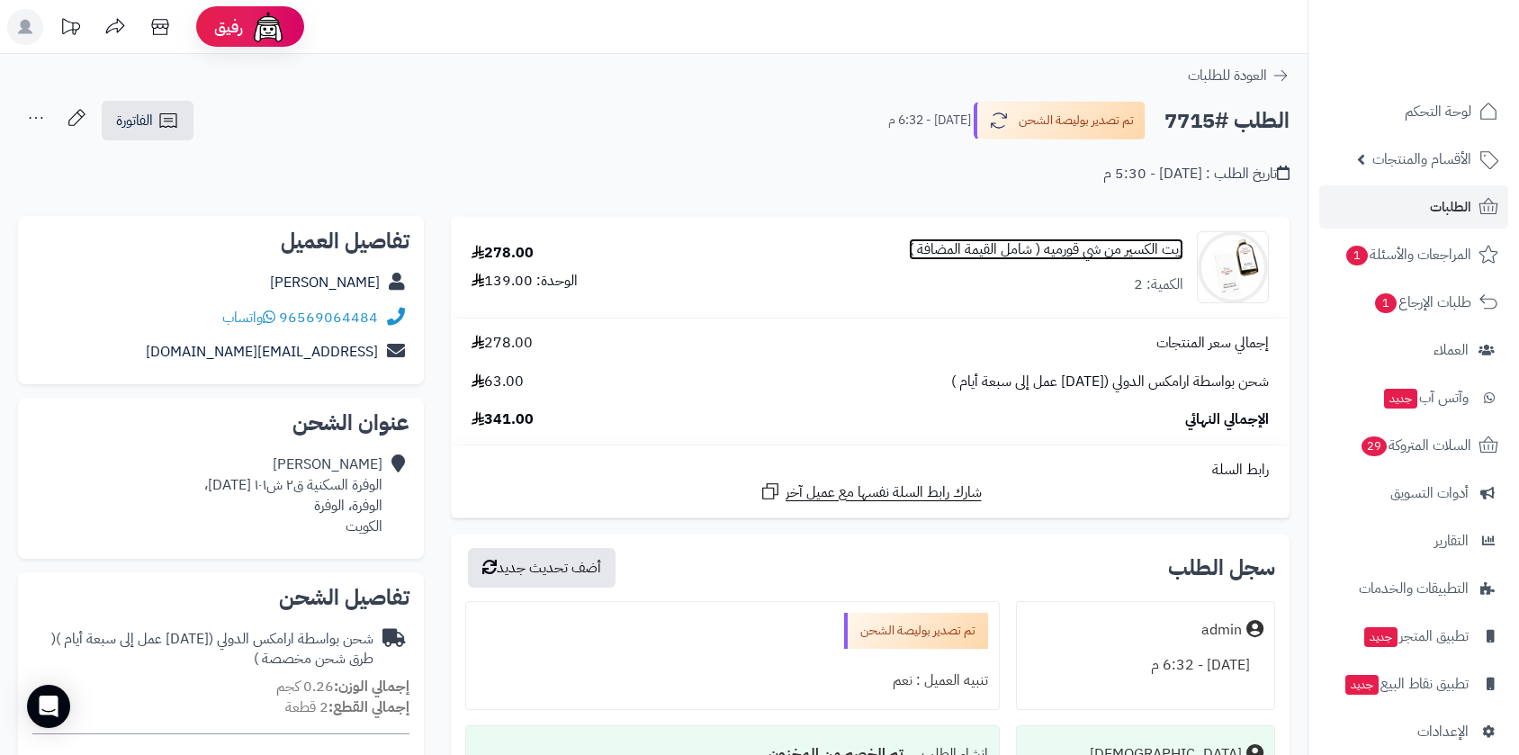
click at [1052, 252] on link "زيت الكسير من شي قورميه ( شامل القيمة المضافة )" at bounding box center [1046, 249] width 275 height 21
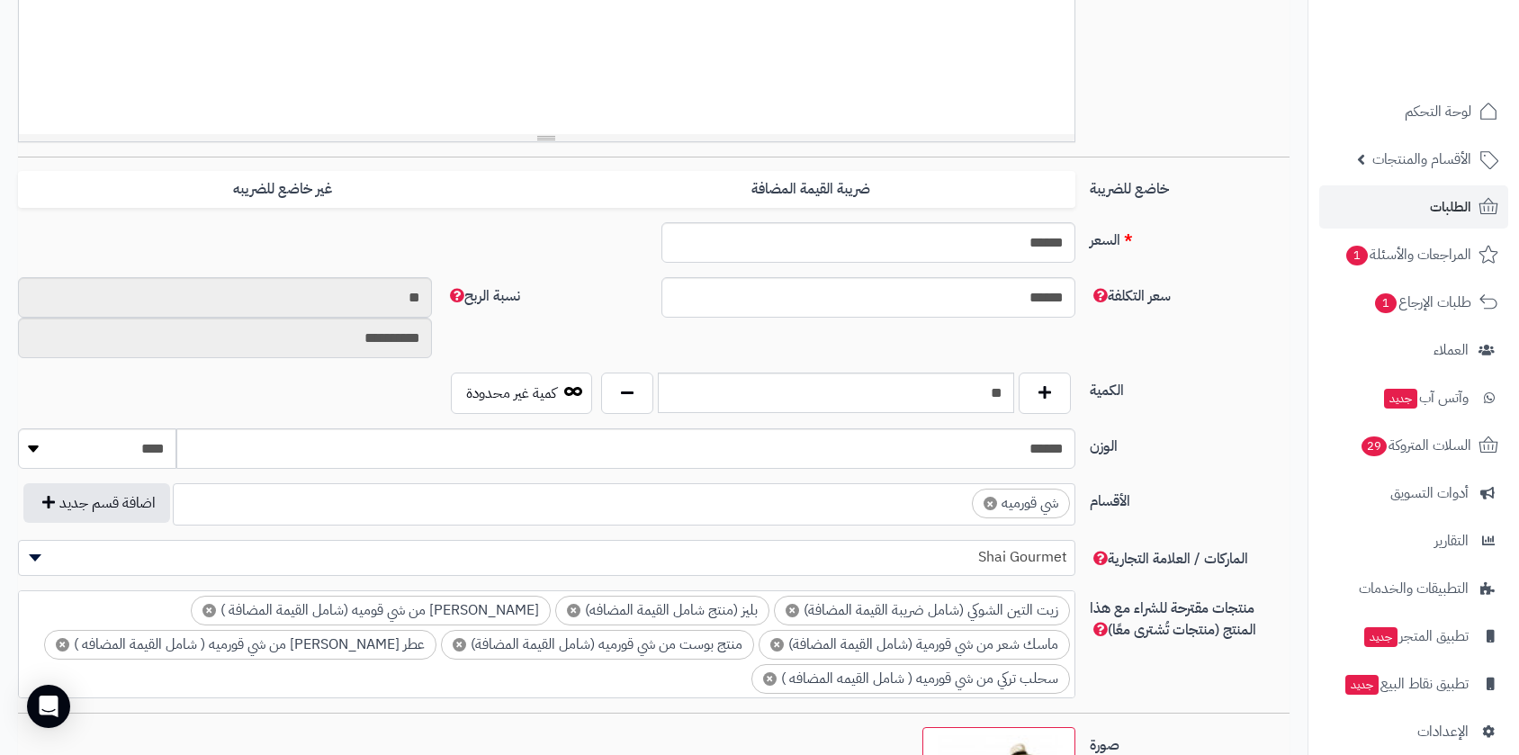
scroll to position [645, 0]
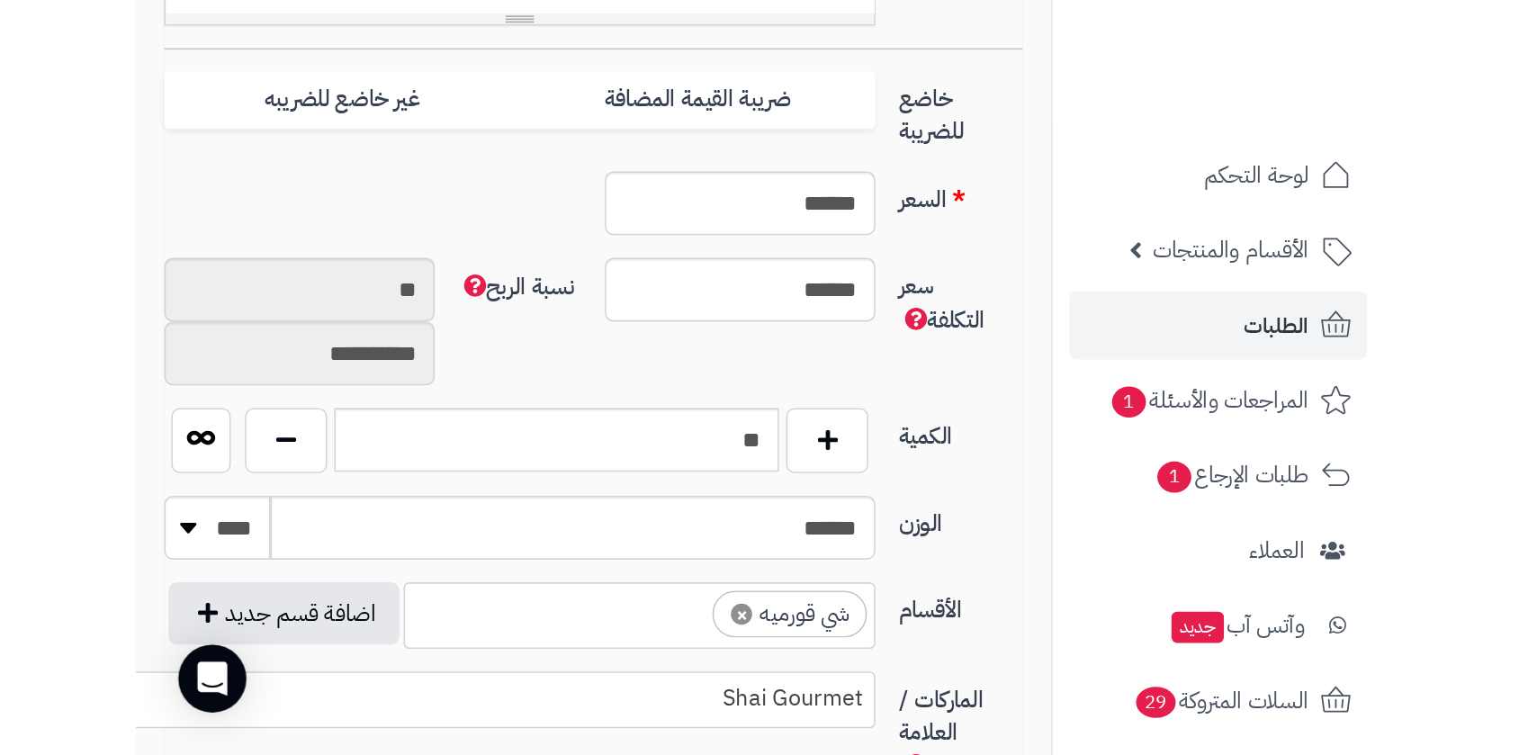
scroll to position [691, 0]
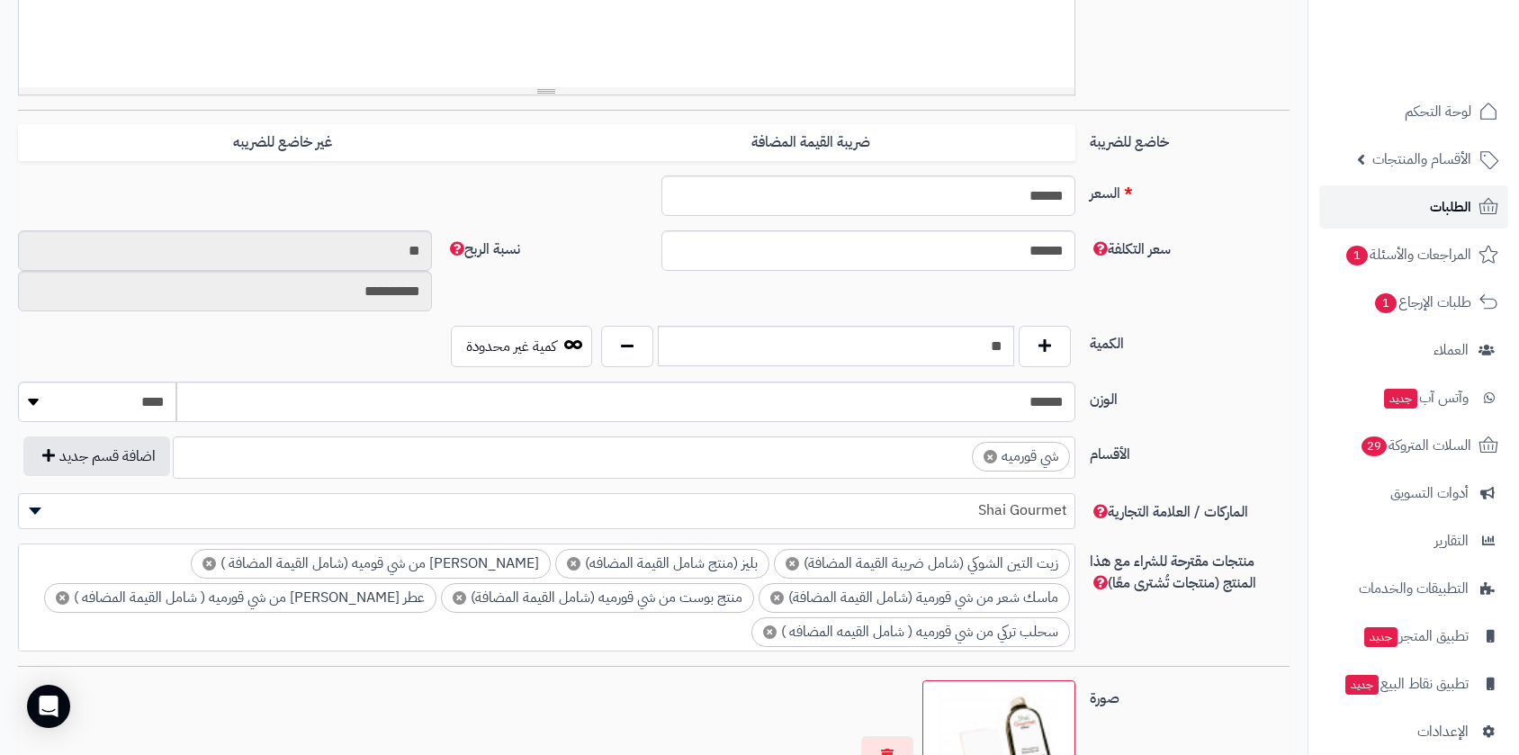
click at [1461, 206] on span "الطلبات" at bounding box center [1450, 206] width 41 height 25
